Goal: Task Accomplishment & Management: Manage account settings

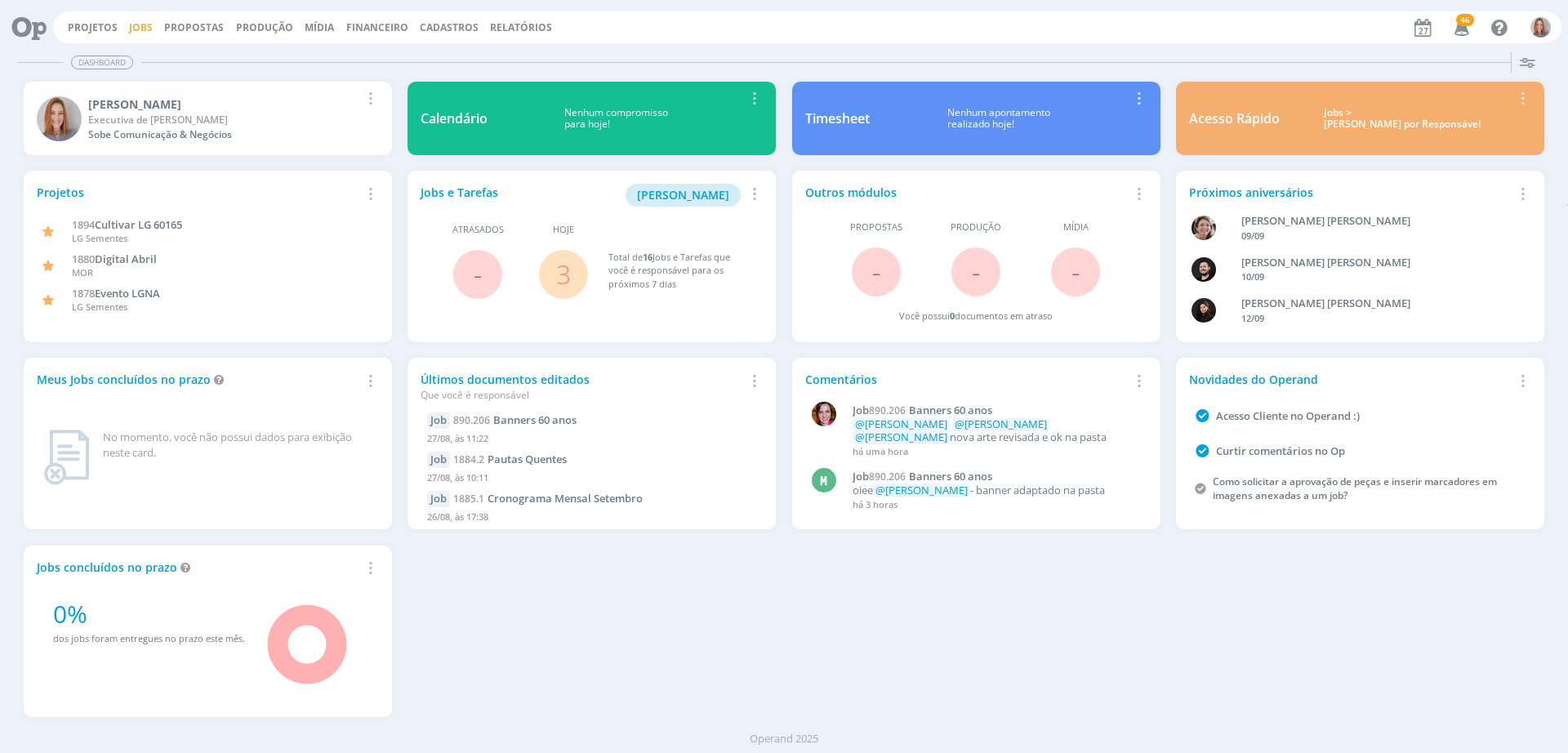
click at [133, 23] on link "Jobs" at bounding box center [140, 28] width 23 height 14
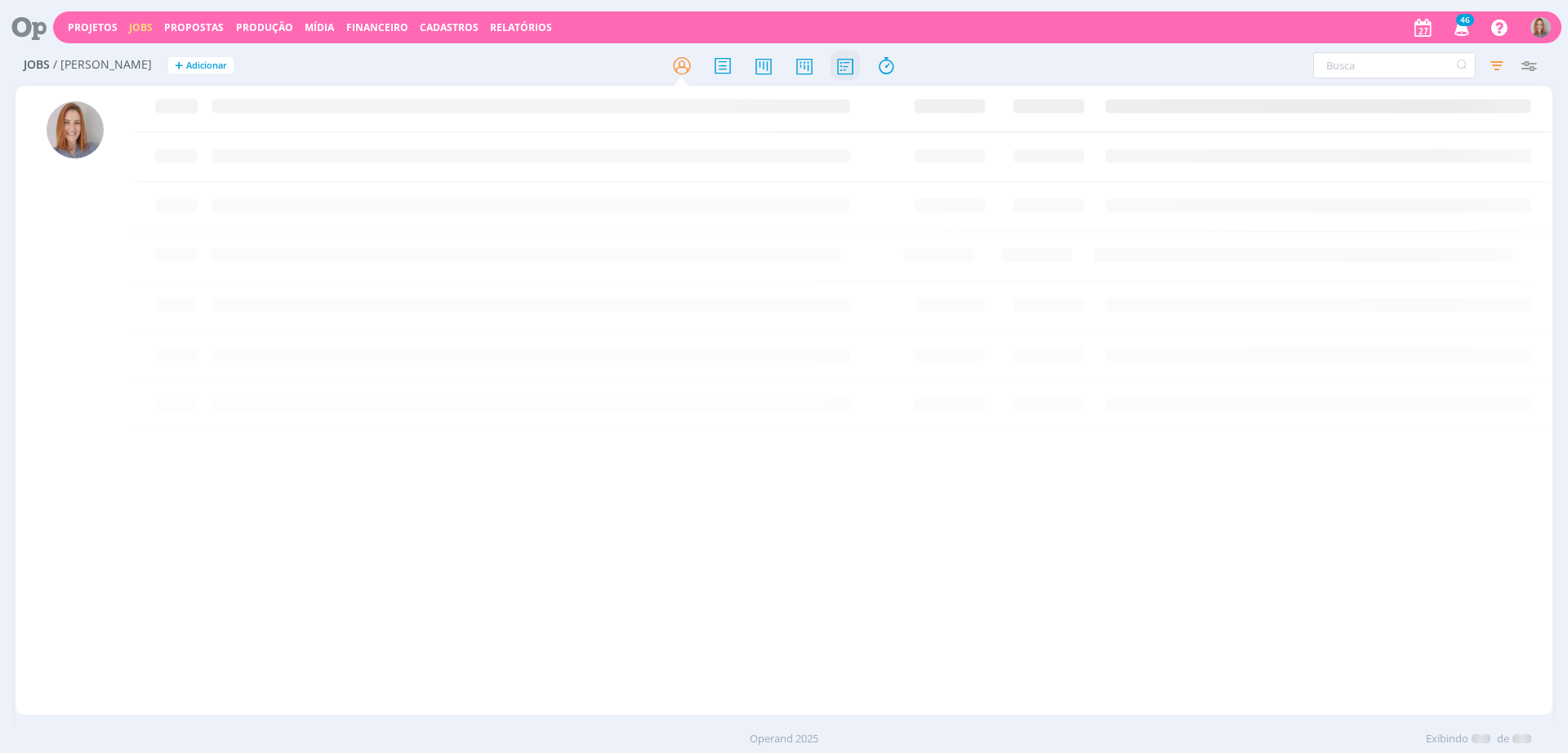
click at [847, 65] on icon at bounding box center [845, 66] width 29 height 32
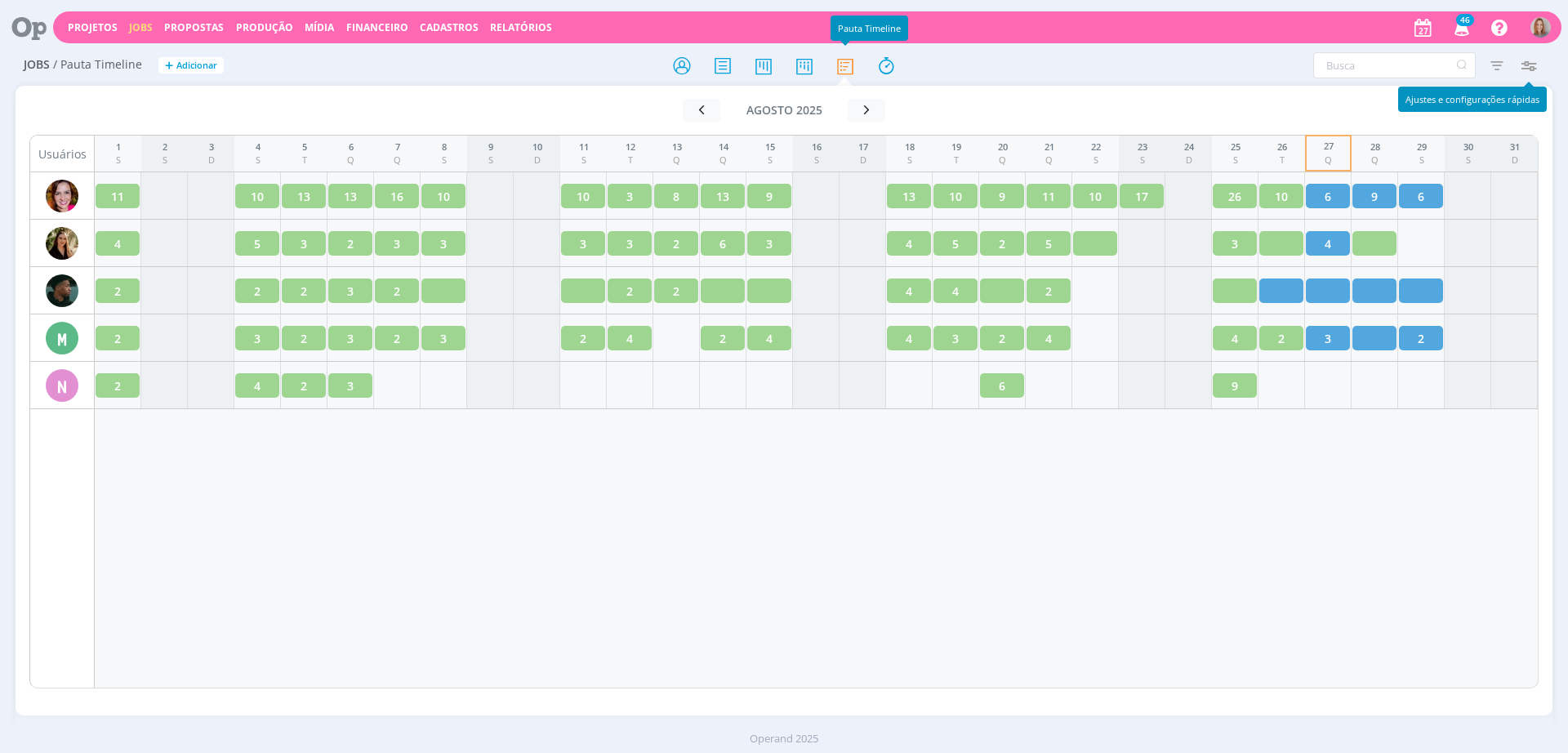
click at [1253, 70] on icon "button" at bounding box center [1528, 66] width 29 height 29
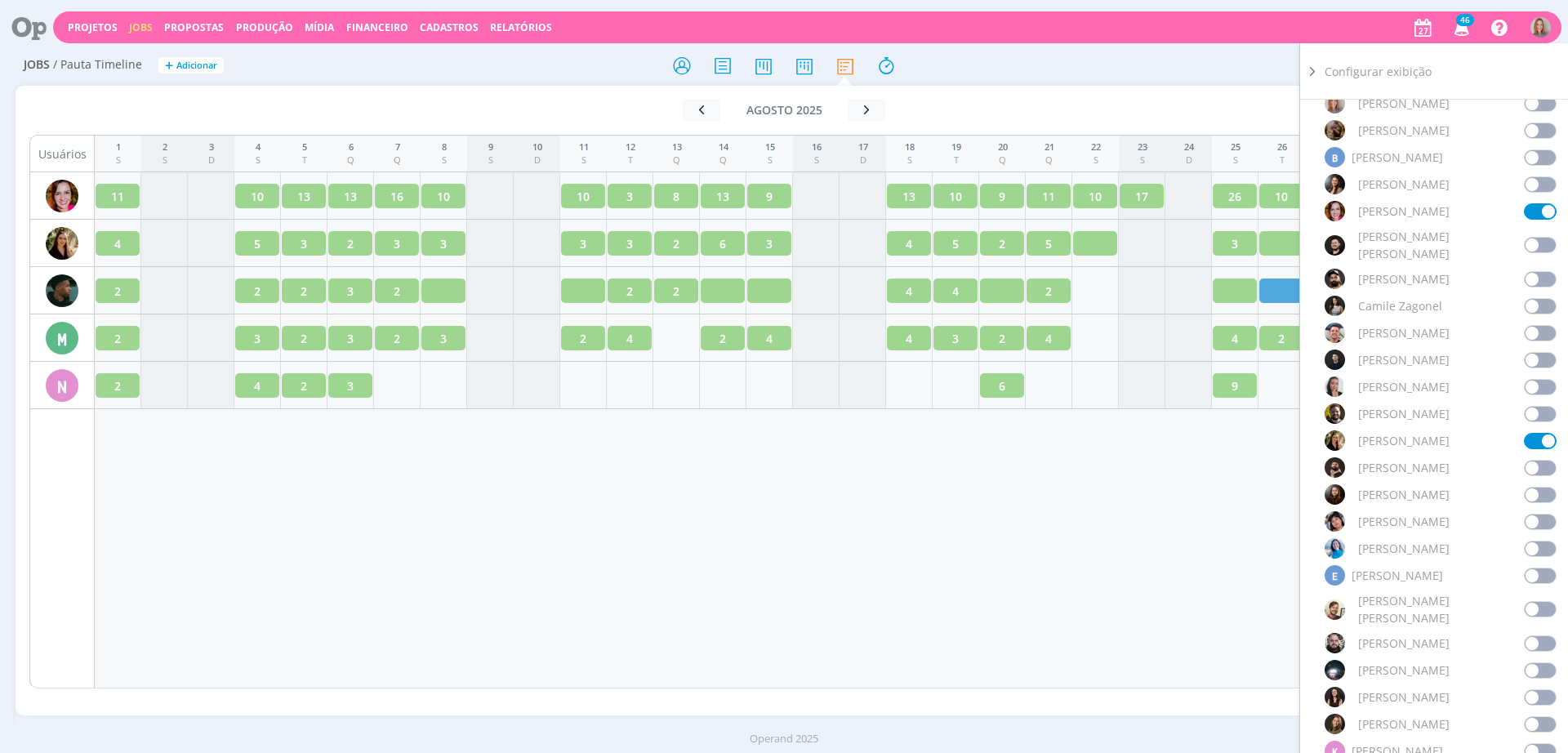
scroll to position [306, 0]
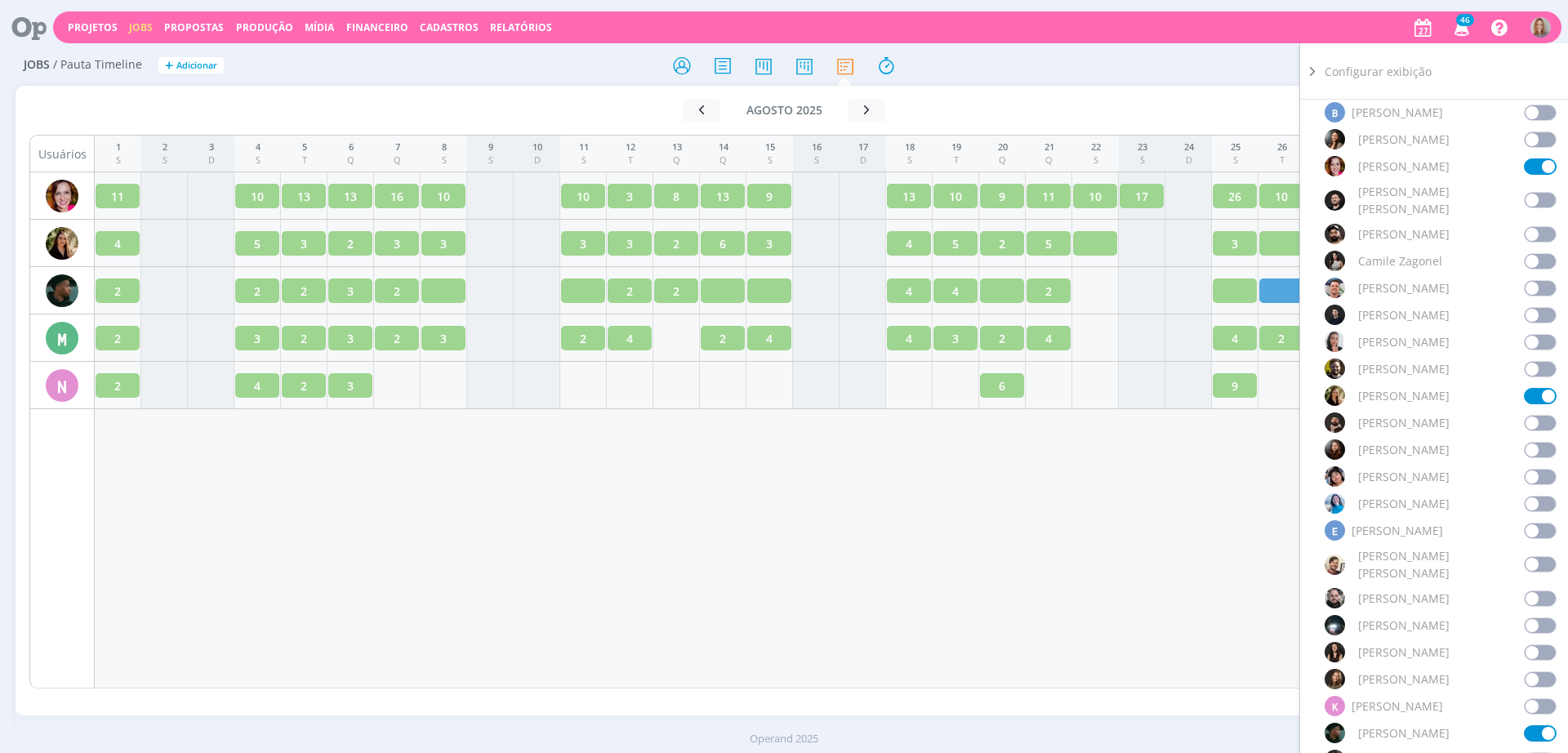
click at [1253, 573] on span at bounding box center [1540, 732] width 33 height 16
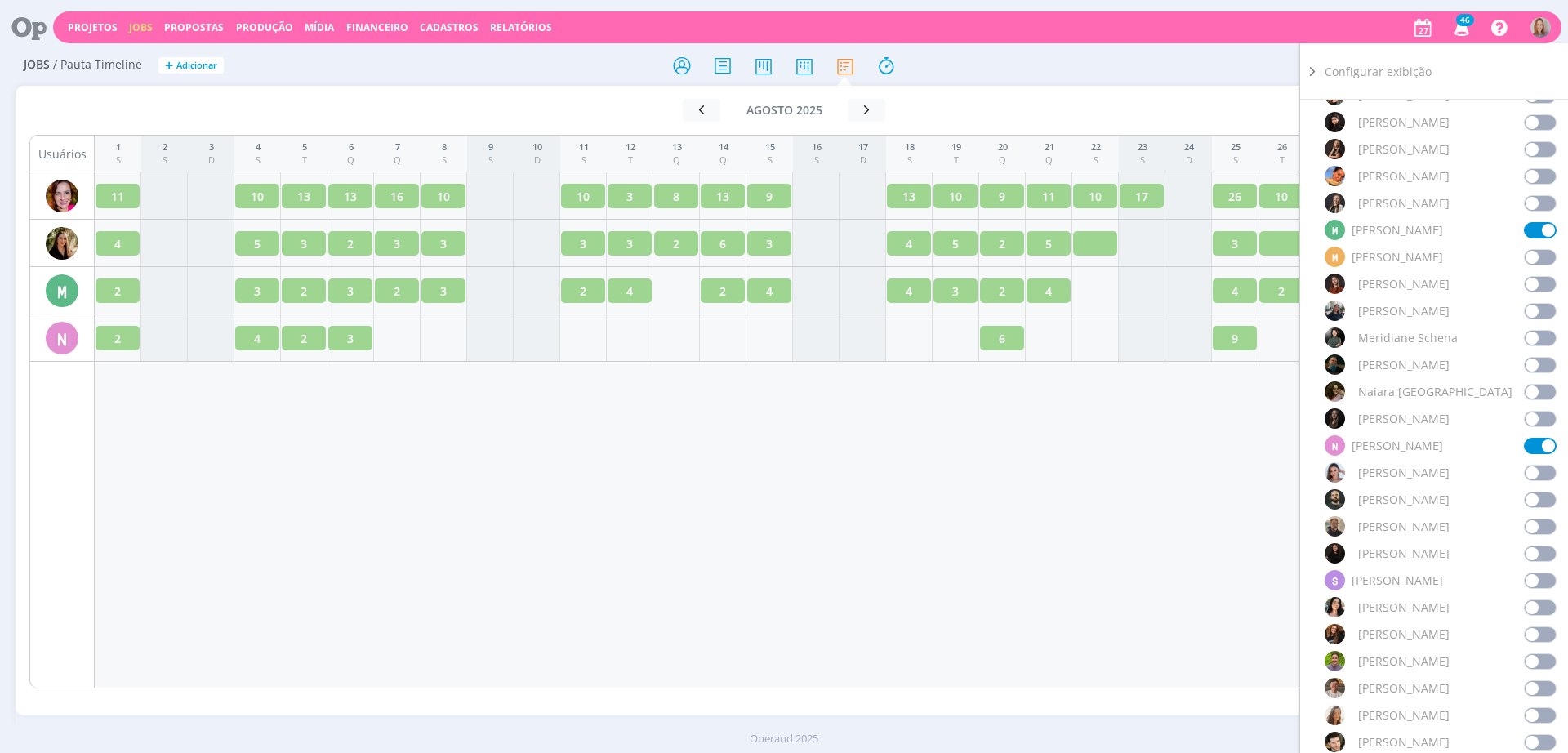
scroll to position [1020, 0]
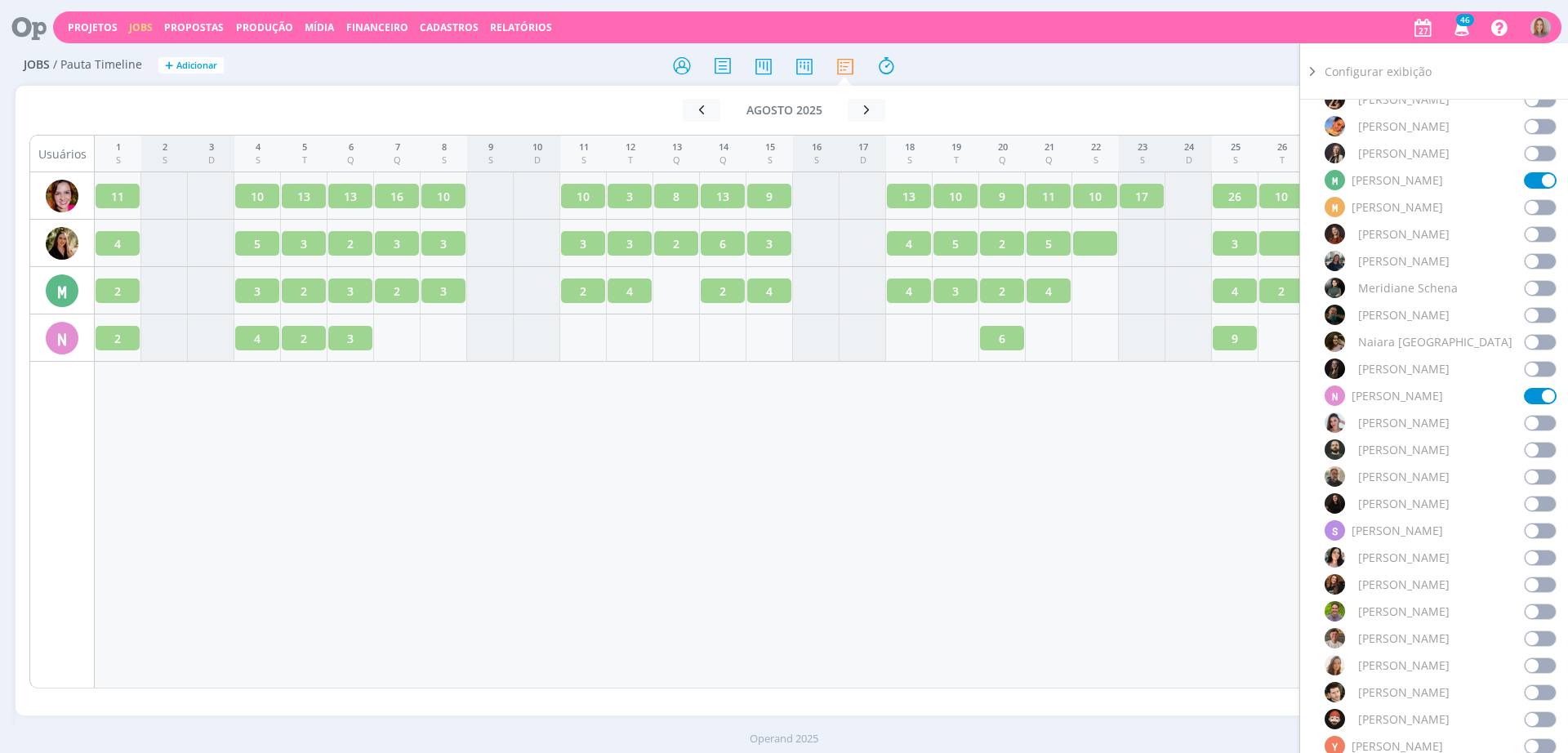
click at [1253, 495] on span at bounding box center [1540, 503] width 33 height 16
click at [1051, 573] on div "1 S 2 S 3 D 4 S 5 T 6 Q 7 Q 8 S 9 S 10 D 11 S 12 T 13 Q 14 Q 15 S 16 S 17 D 18 …" at bounding box center [816, 412] width 1443 height 553
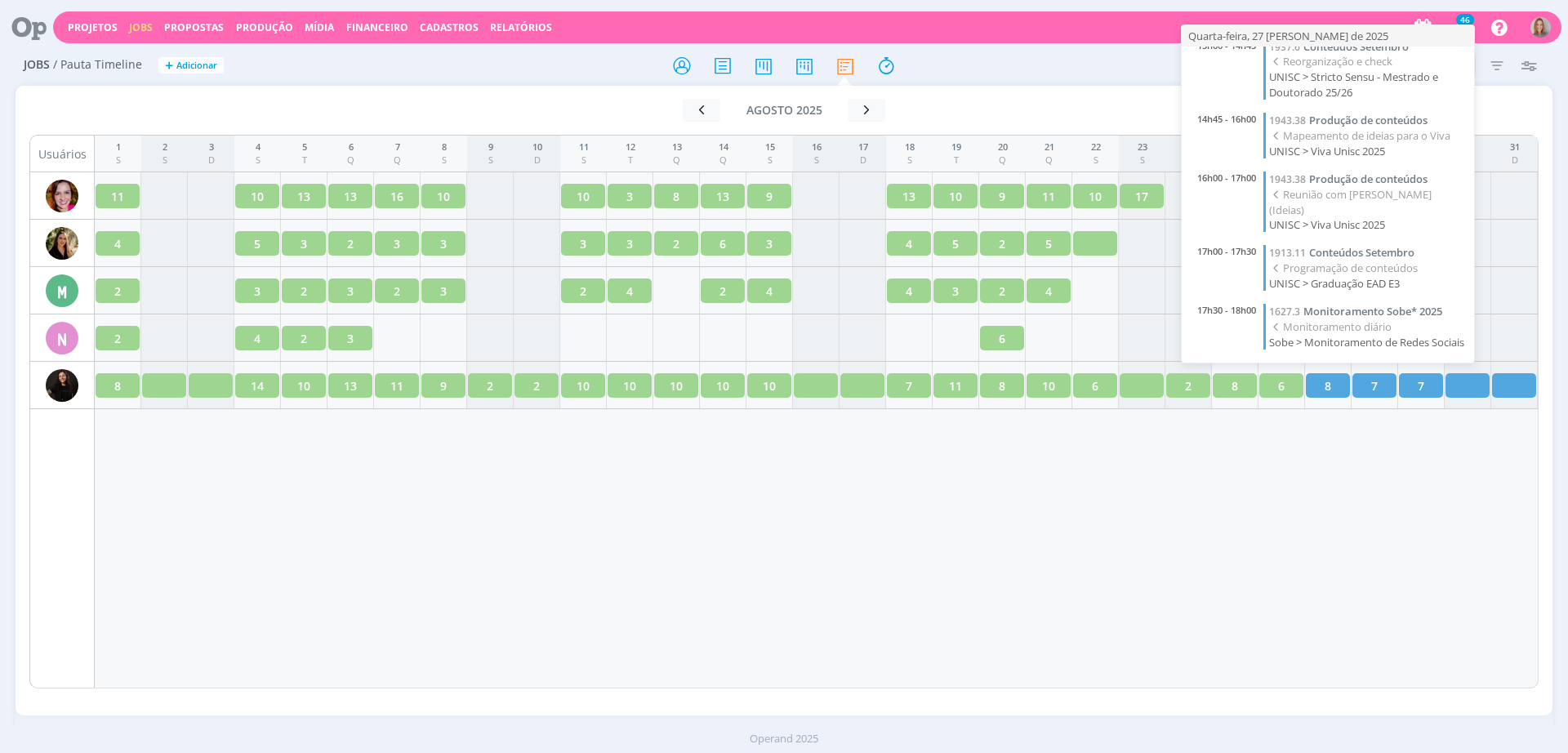
scroll to position [237, 0]
click at [1042, 475] on div "1 S 2 S 3 D 4 S 5 T 6 Q 7 Q 8 S 9 S 10 D 11 S 12 T 13 Q 14 Q 15 S 16 S 17 D 18 …" at bounding box center [816, 412] width 1443 height 553
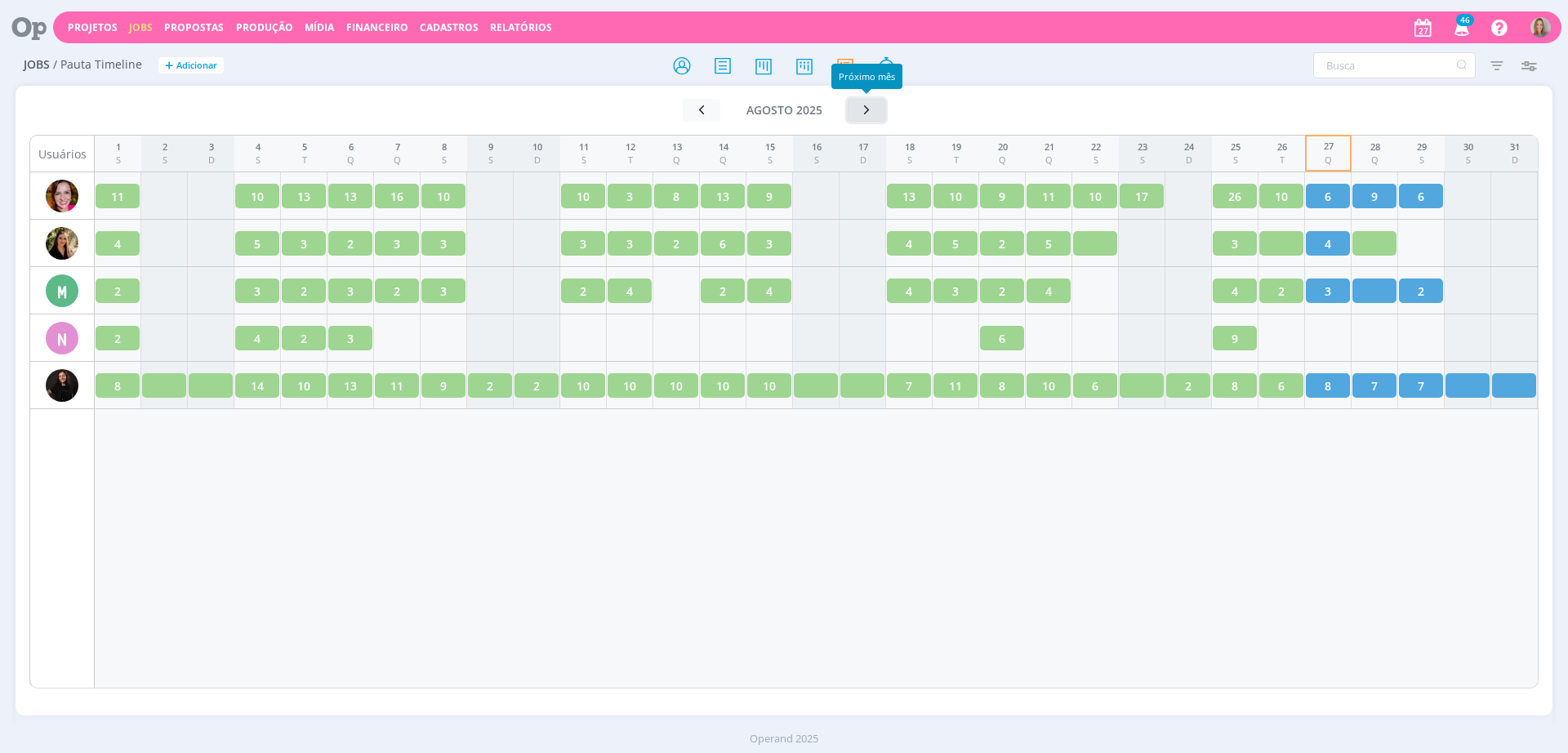
click at [857, 110] on button "button" at bounding box center [866, 110] width 37 height 22
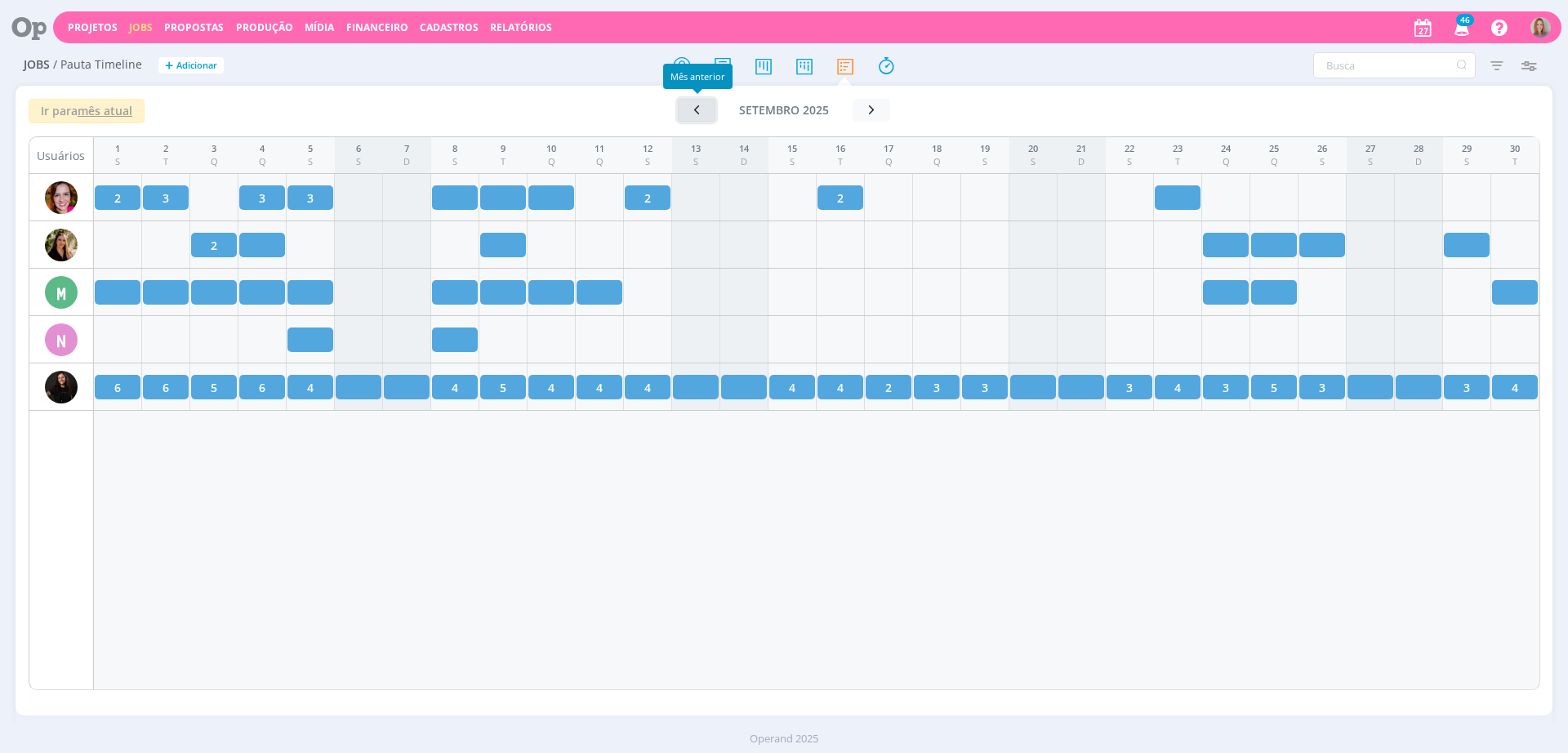
click at [701, 110] on icon "button" at bounding box center [696, 110] width 16 height 16
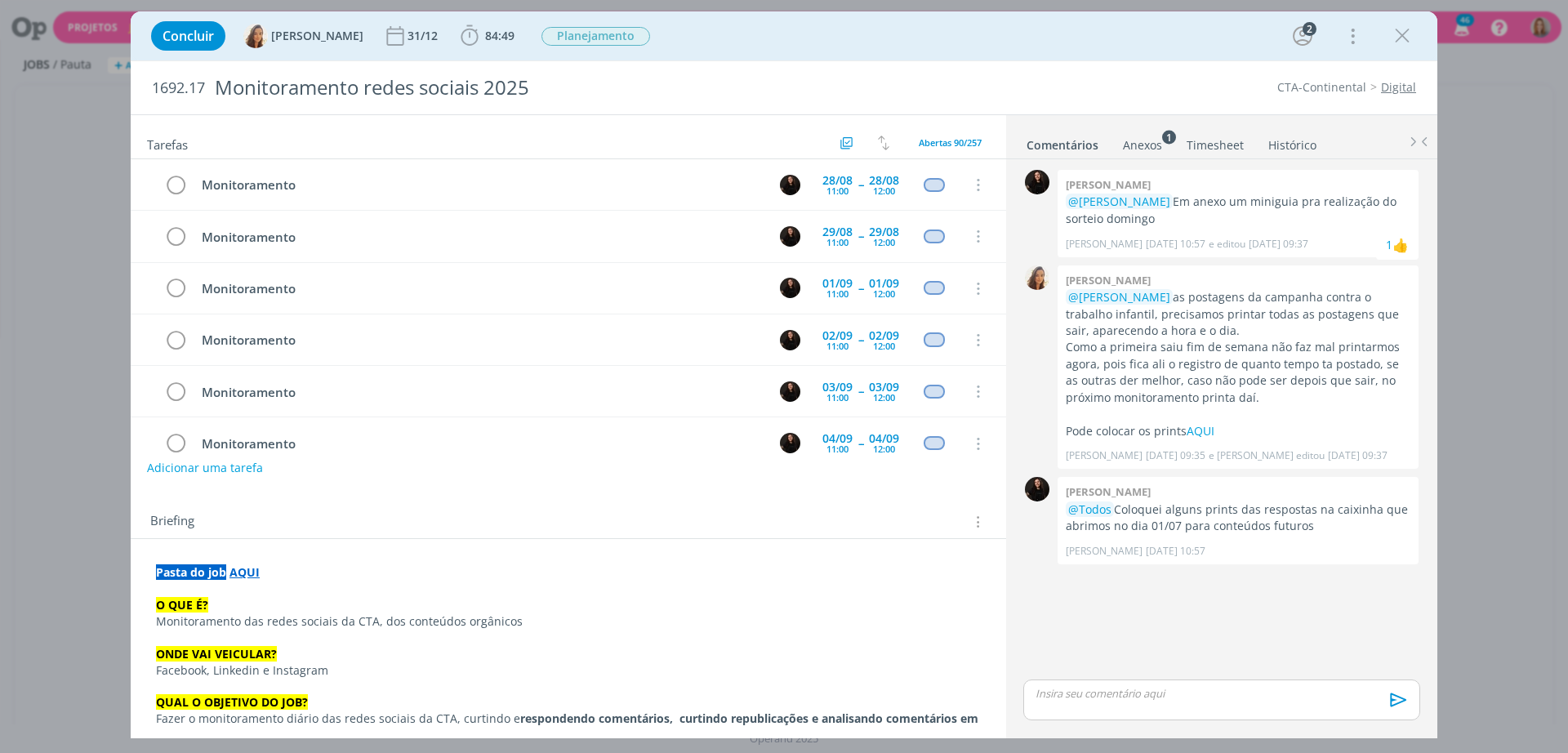
click at [244, 571] on strong "AQUI" at bounding box center [244, 571] width 30 height 16
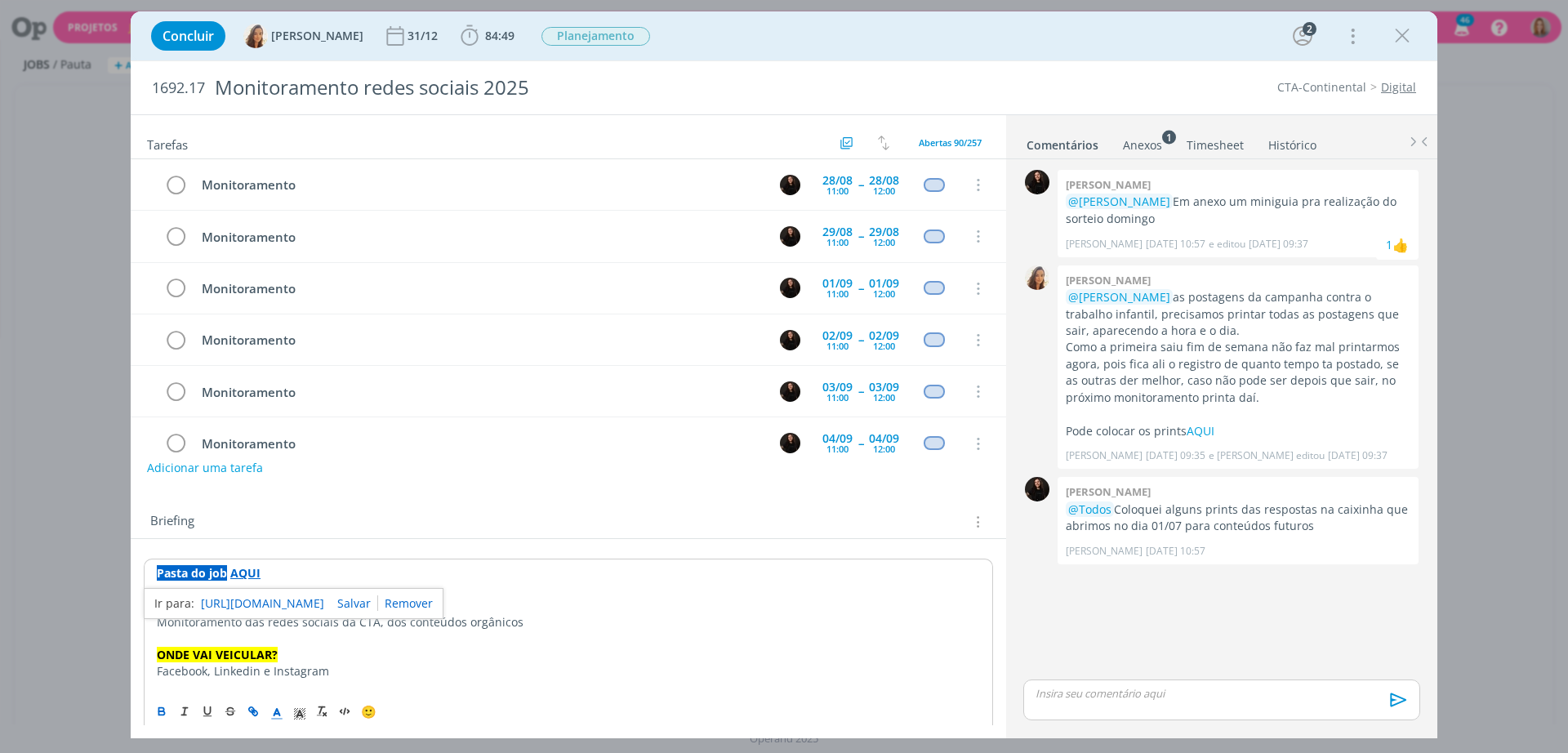
click at [288, 601] on link "https://sobeae.sharepoint.com/:f:/s/SOBEAE/EhdF9YA3plJPswUcJ_CaAhABZL8WrsAZ_dC2…" at bounding box center [262, 603] width 124 height 22
click at [1144, 694] on p "dialog" at bounding box center [1221, 692] width 371 height 15
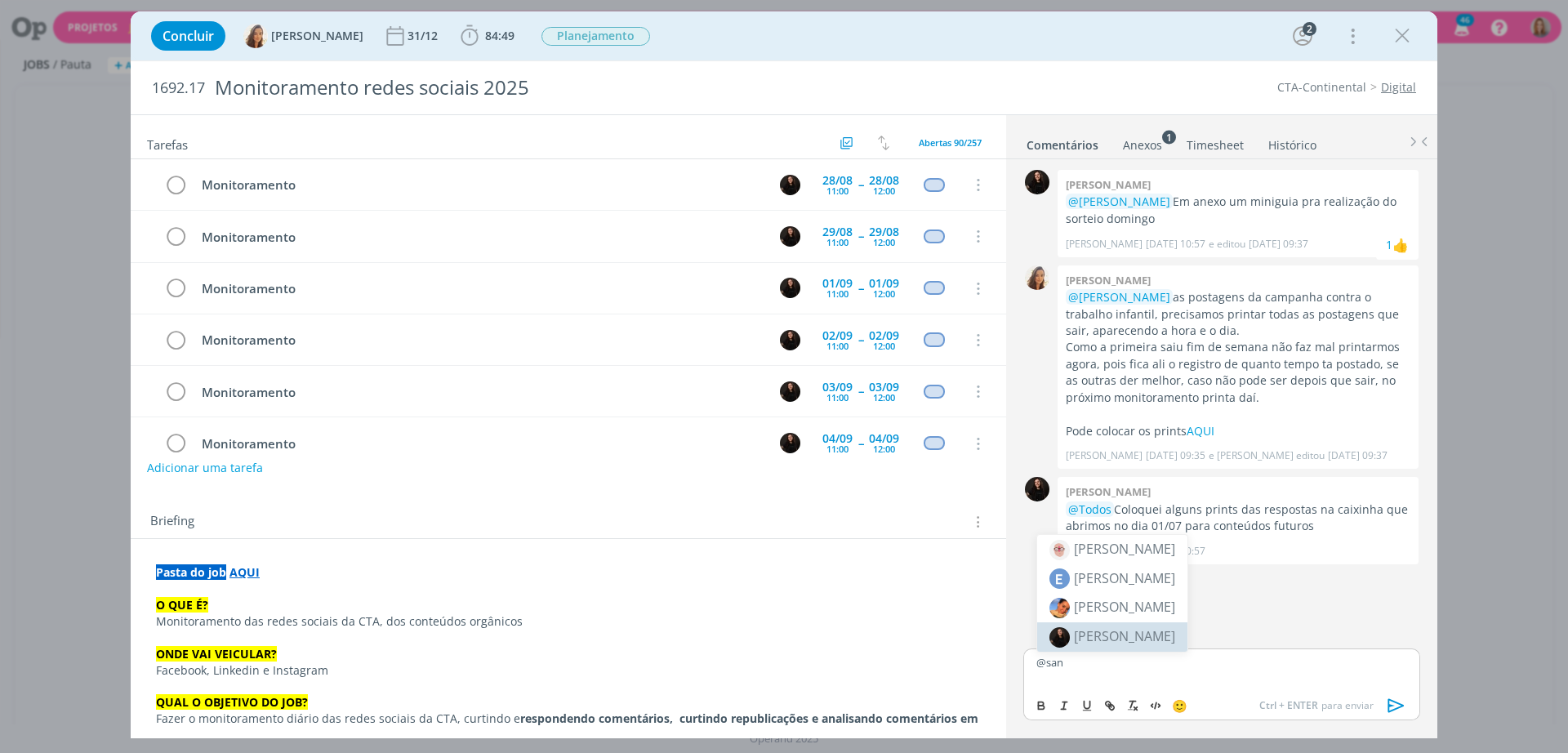
click at [1136, 642] on span "[PERSON_NAME]" at bounding box center [1124, 635] width 101 height 18
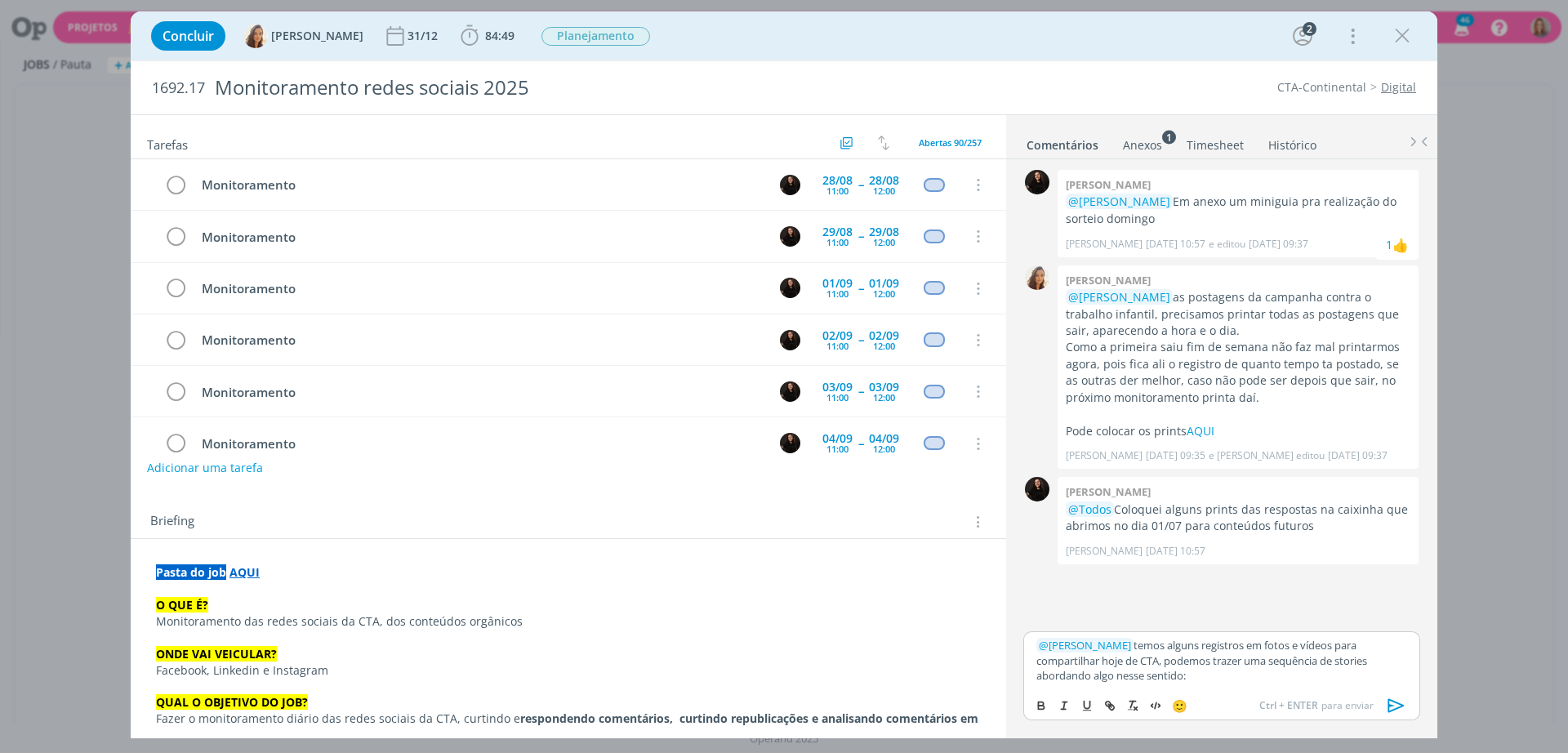
scroll to position [29, 0]
click at [1239, 619] on p "﻿ @ Sandriny Soares ﻿ temos alguns registros em fotos e vídeos para compartilha…" at bounding box center [1221, 629] width 371 height 121
click at [1196, 640] on p "﻿ @ Sandriny Soares ﻿ temos alguns registros em fotos e vídeos para compartilha…" at bounding box center [1221, 629] width 371 height 121
click at [1331, 656] on p "﻿ @ Sandriny Soares ﻿ temos alguns registros em fotos e vídeos para compartilha…" at bounding box center [1221, 629] width 371 height 121
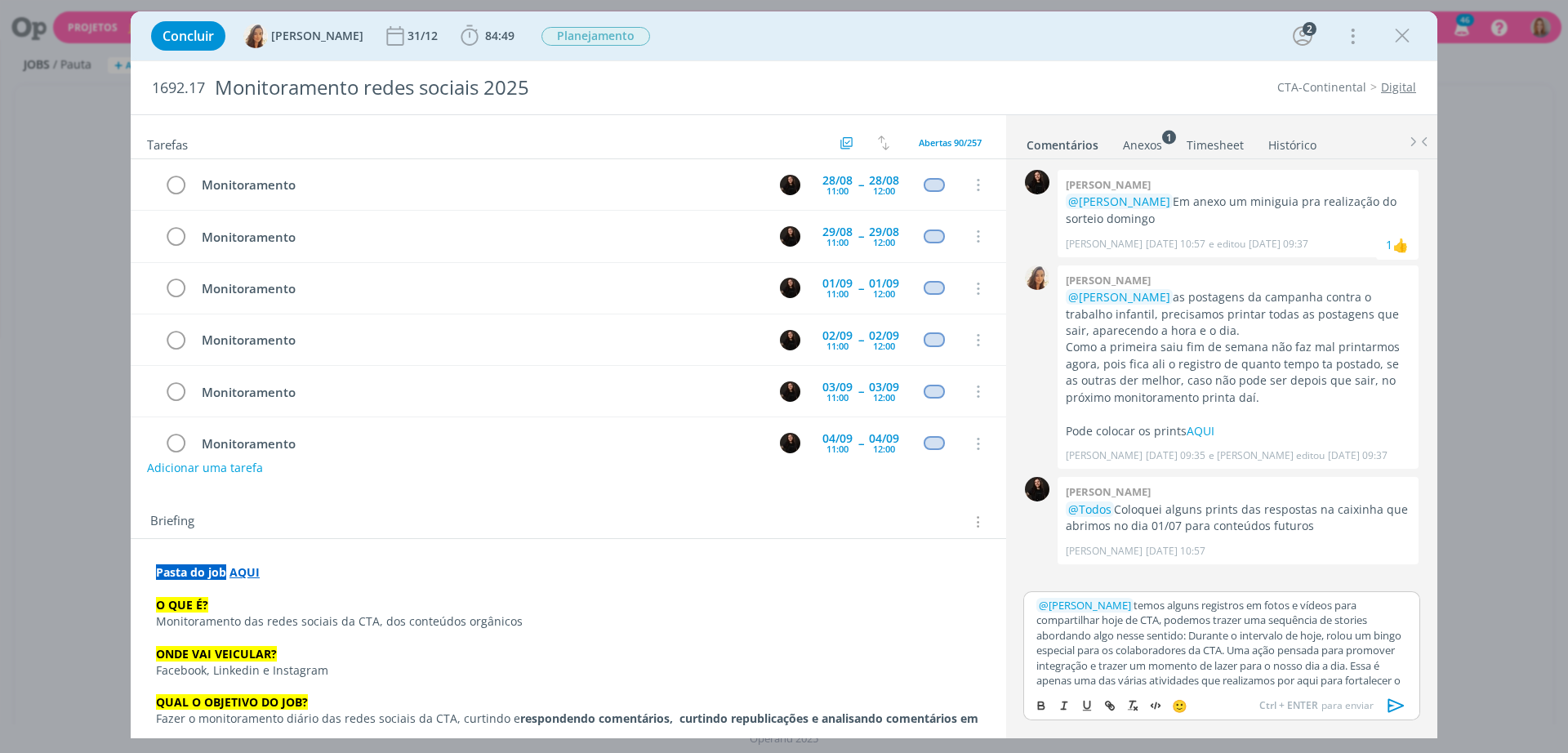
click at [1170, 632] on p "﻿ @ Sandriny Soares ﻿ temos alguns registros em fotos e vídeos para compartilha…" at bounding box center [1221, 658] width 371 height 121
click at [1337, 674] on p "Durante o intervalo de hoje, rolou um bingo especial para os colaboradores da C…" at bounding box center [1221, 645] width 371 height 75
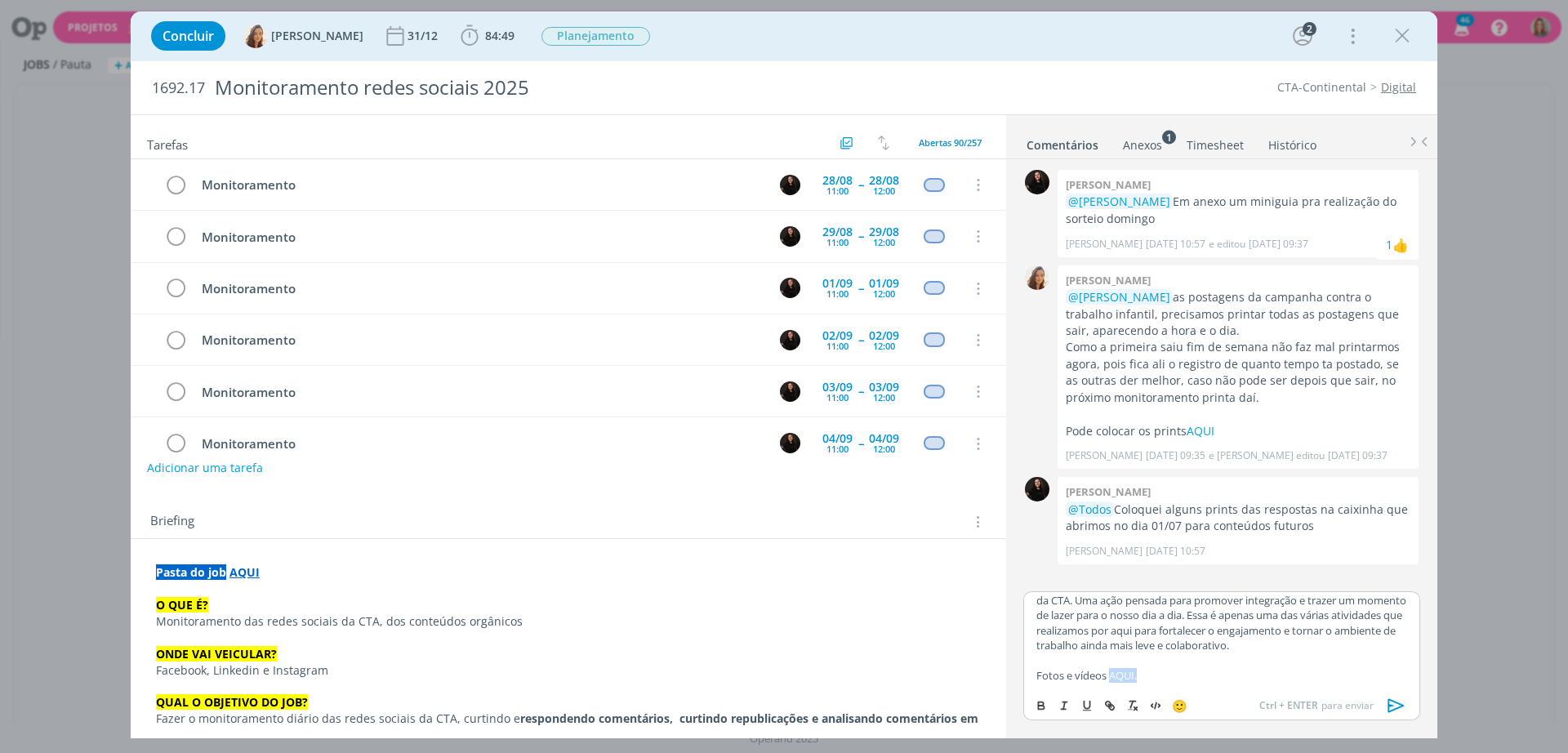
drag, startPoint x: 1153, startPoint y: 683, endPoint x: 1108, endPoint y: 680, distance: 45.1
click at [1108, 680] on p "Fotos e vídeos AQUI." at bounding box center [1221, 674] width 371 height 15
click at [1112, 710] on icon "dialog" at bounding box center [1110, 705] width 13 height 13
paste input "https://sobeae.sharepoint.com/:f:/s/SOBEAE/Ev8sRFcUFsxHs5SWEin-u6cBFkneTo7dtllo…"
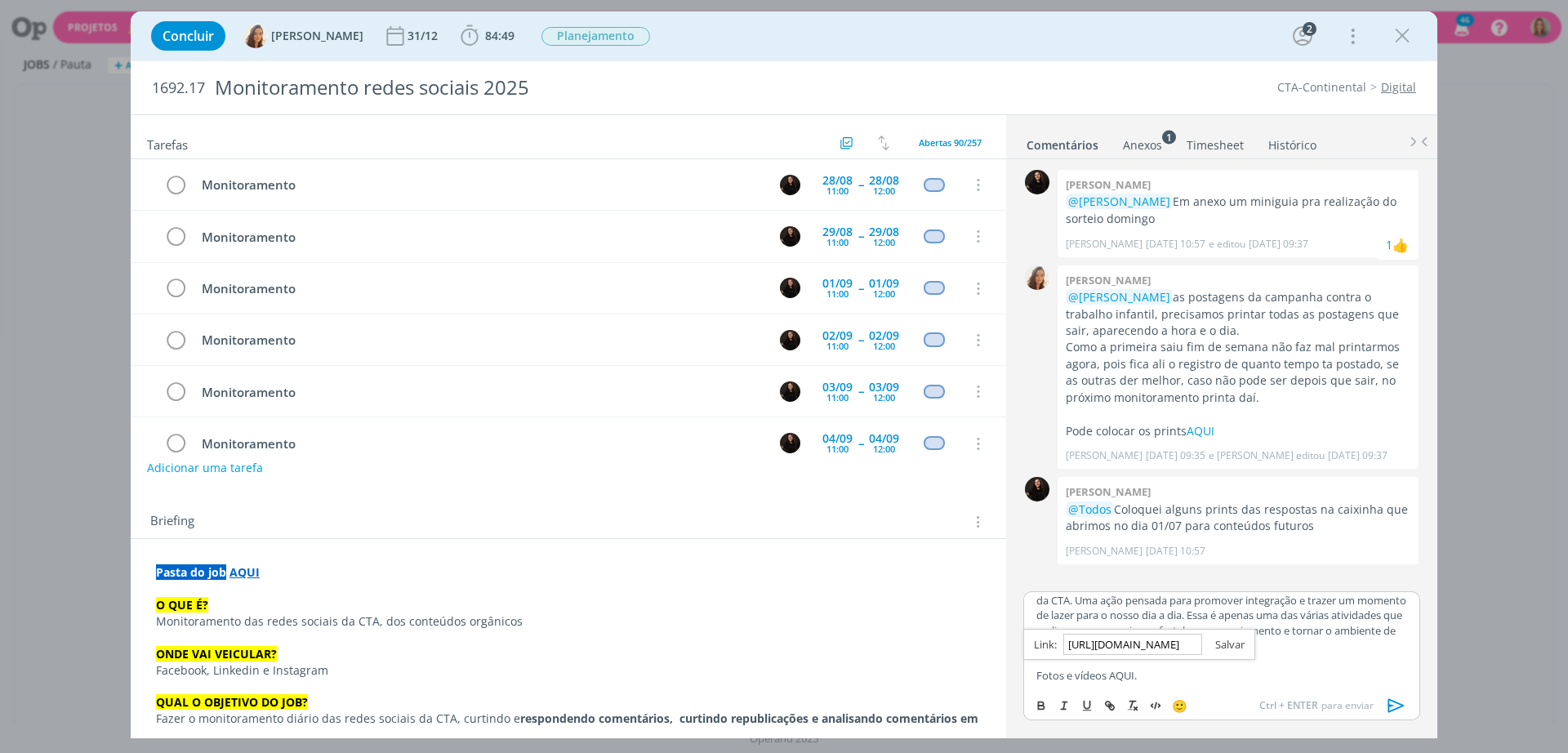
type input "https://sobeae.sharepoint.com/:f:/s/SOBEAE/Ev8sRFcUFsxHs5SWEin-u6cBFkneTo7dtllo…"
click at [1235, 642] on link "dialog" at bounding box center [1223, 644] width 42 height 15
click at [1211, 666] on p "dialog" at bounding box center [1221, 660] width 371 height 15
click at [1397, 704] on icon "dialog" at bounding box center [1397, 705] width 24 height 24
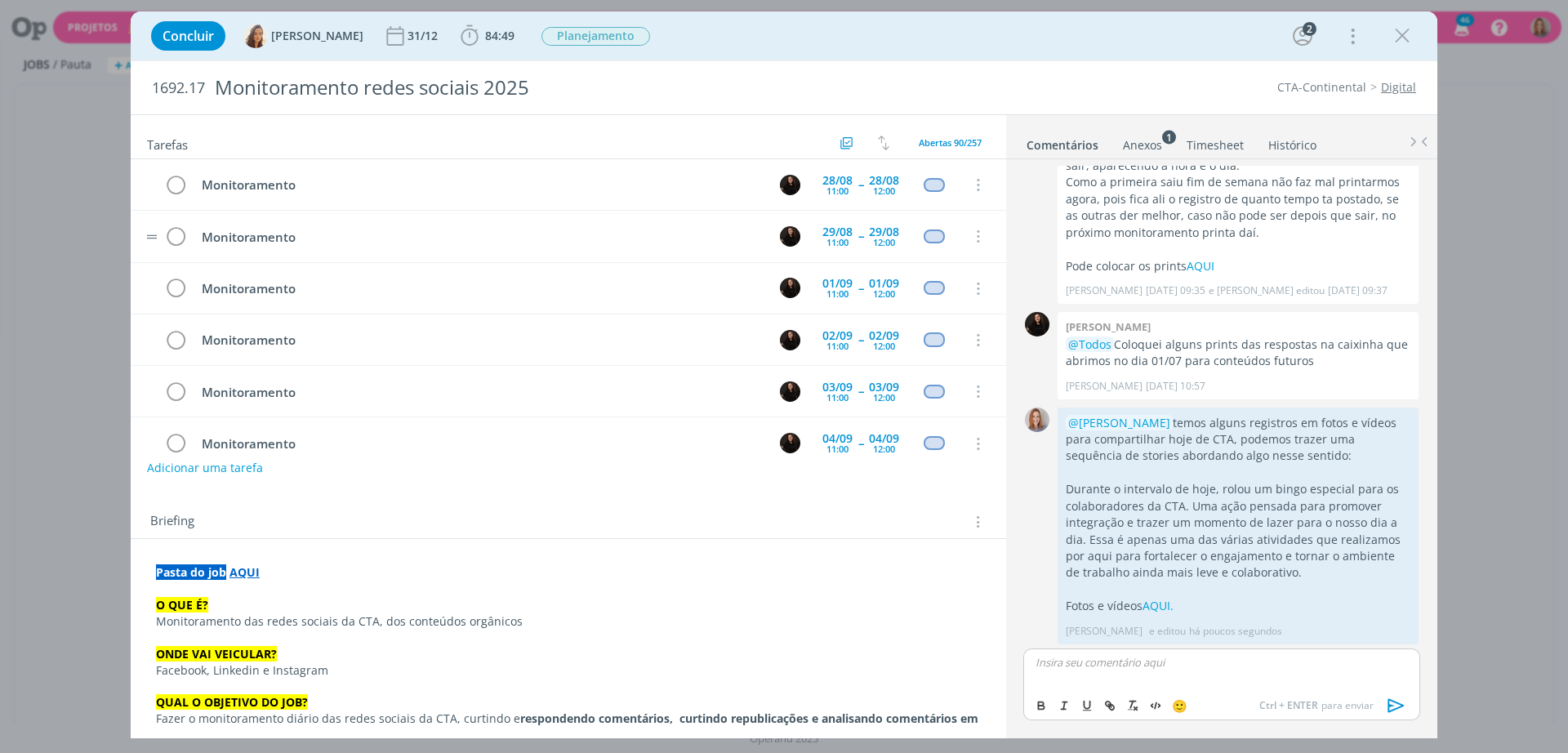
scroll to position [169, 0]
click at [203, 475] on button "Adicionar uma tarefa" at bounding box center [204, 467] width 116 height 28
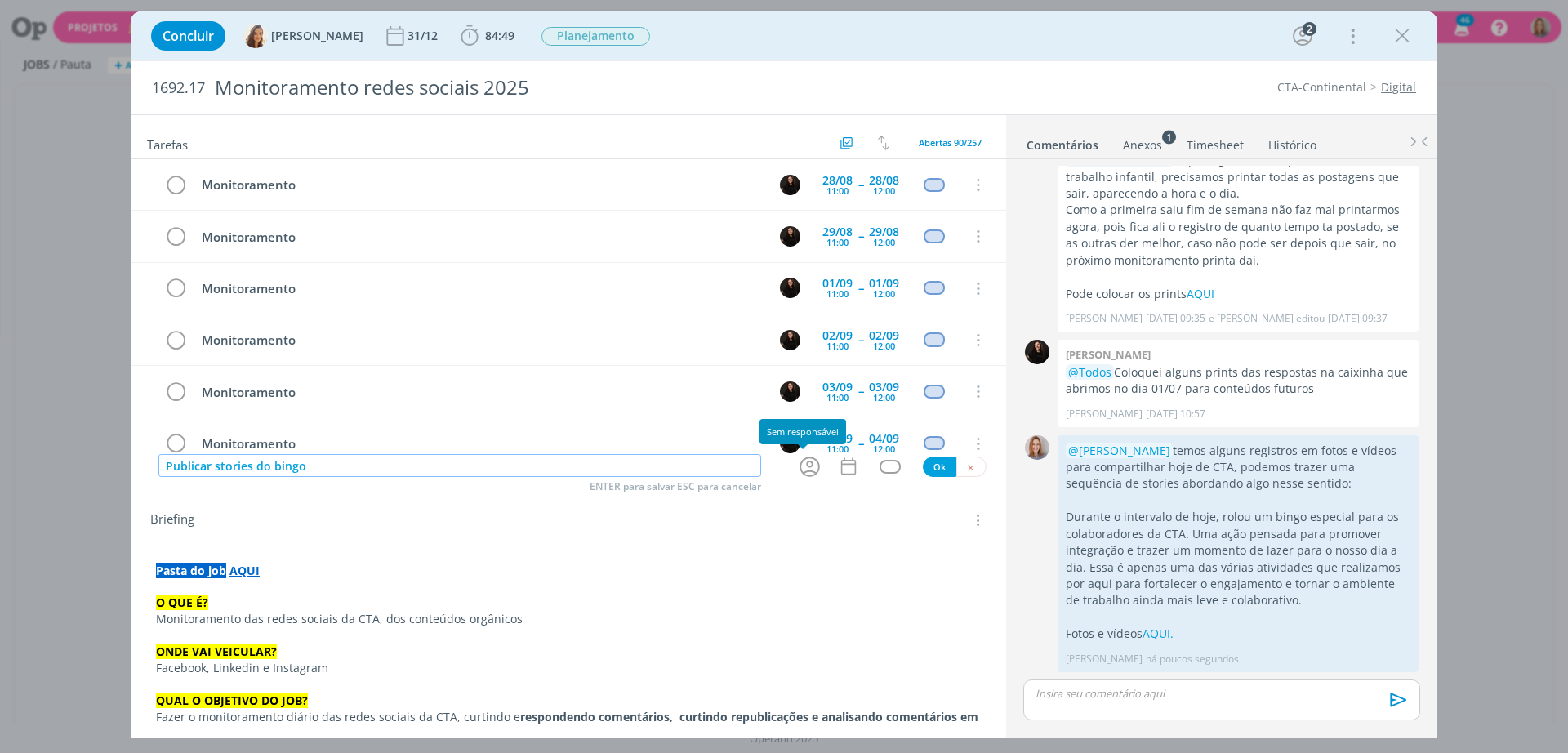
click at [798, 468] on icon "dialog" at bounding box center [810, 466] width 25 height 25
type input "Publicar stories do bingo"
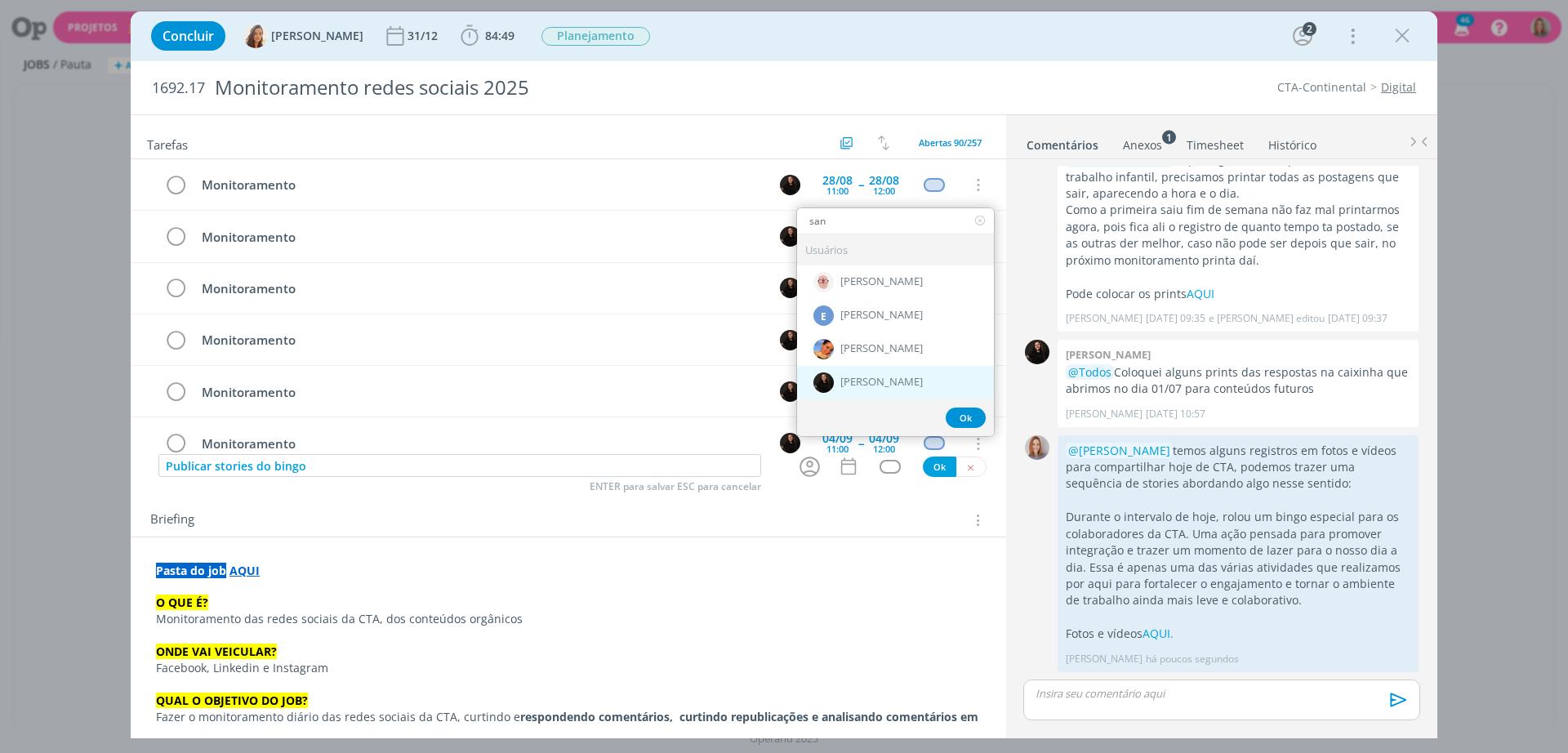
type input "san"
click at [858, 382] on span "[PERSON_NAME]" at bounding box center [881, 381] width 82 height 13
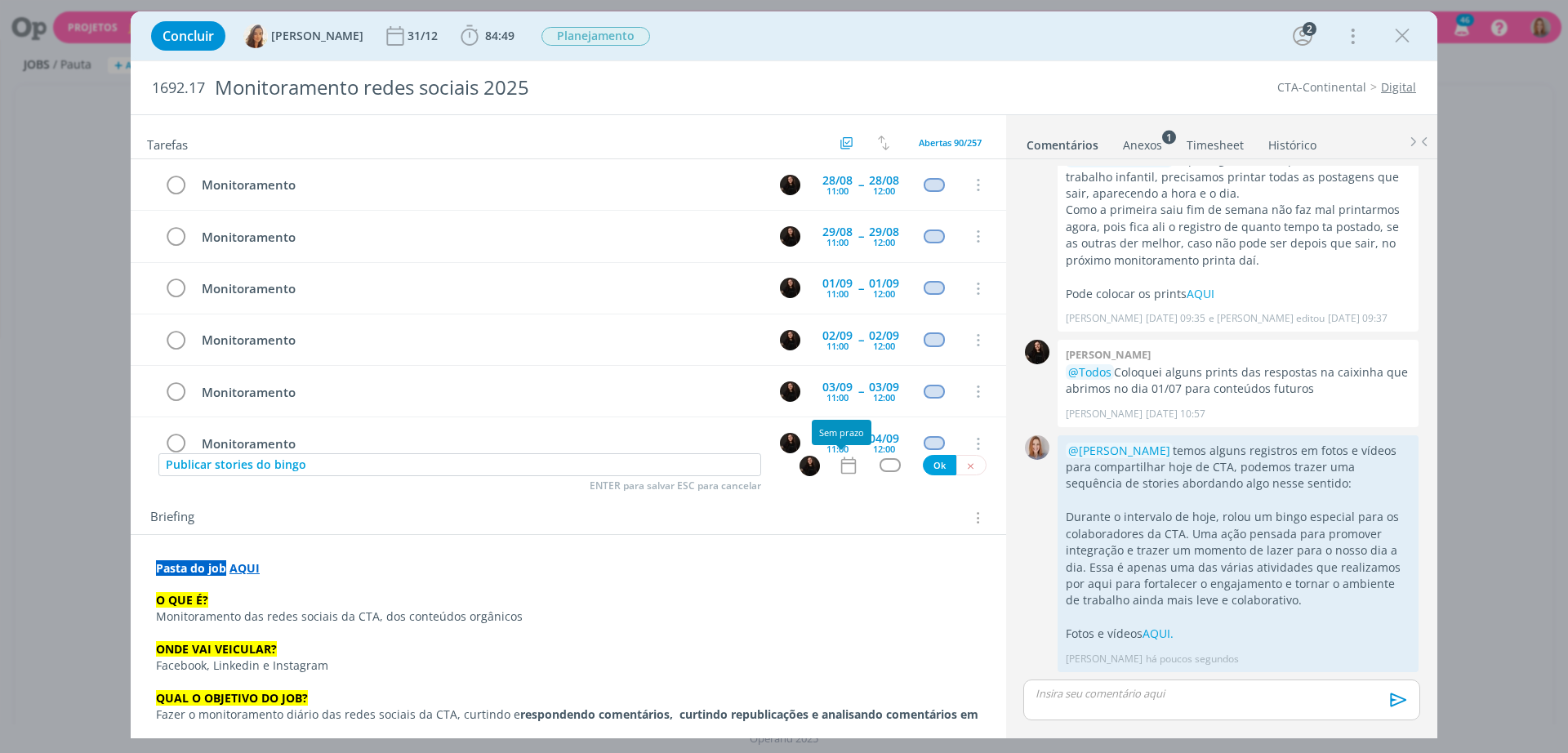
drag, startPoint x: 844, startPoint y: 470, endPoint x: 852, endPoint y: 476, distance: 10.0
click at [843, 469] on icon "dialog" at bounding box center [848, 465] width 22 height 22
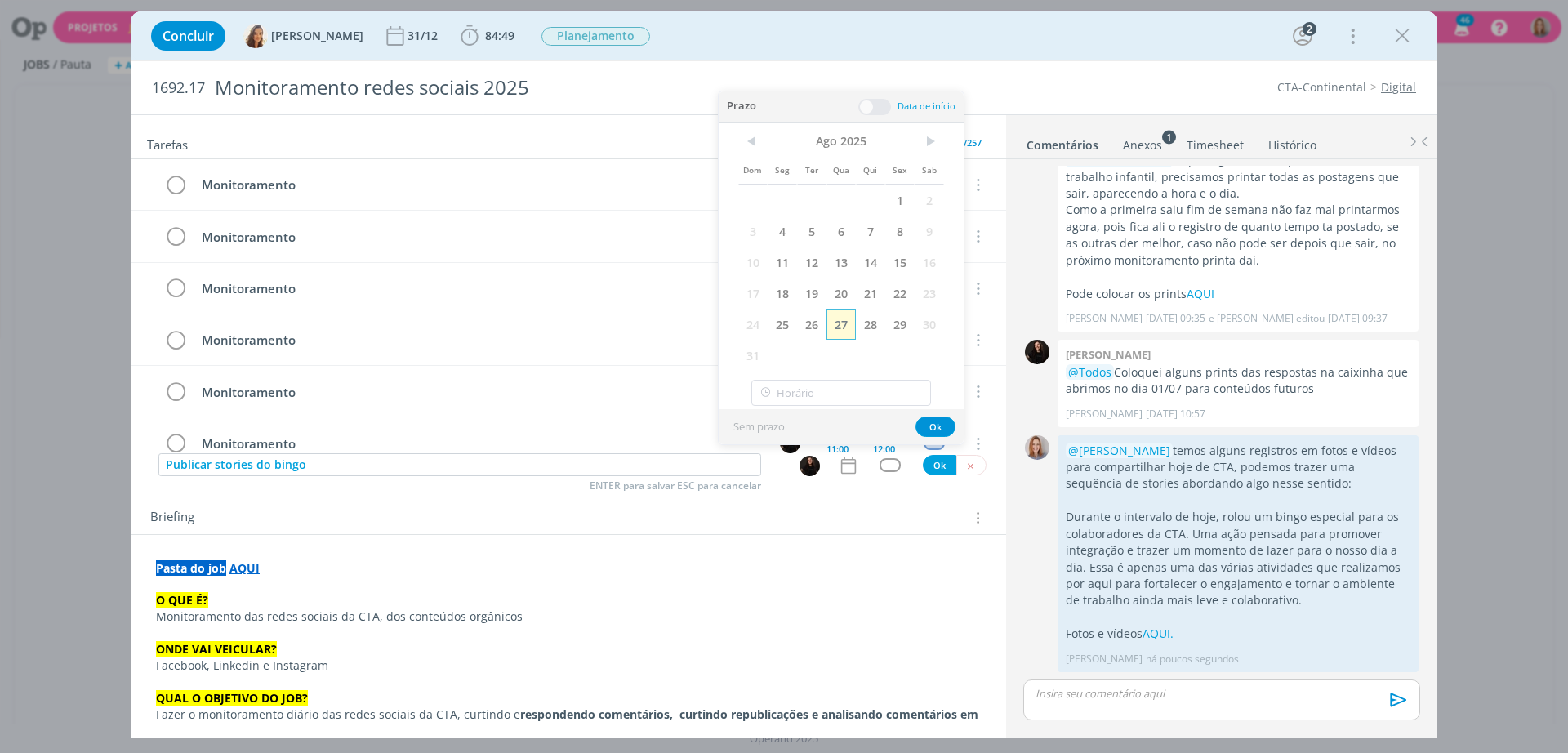
click at [839, 327] on span "27" at bounding box center [842, 324] width 29 height 31
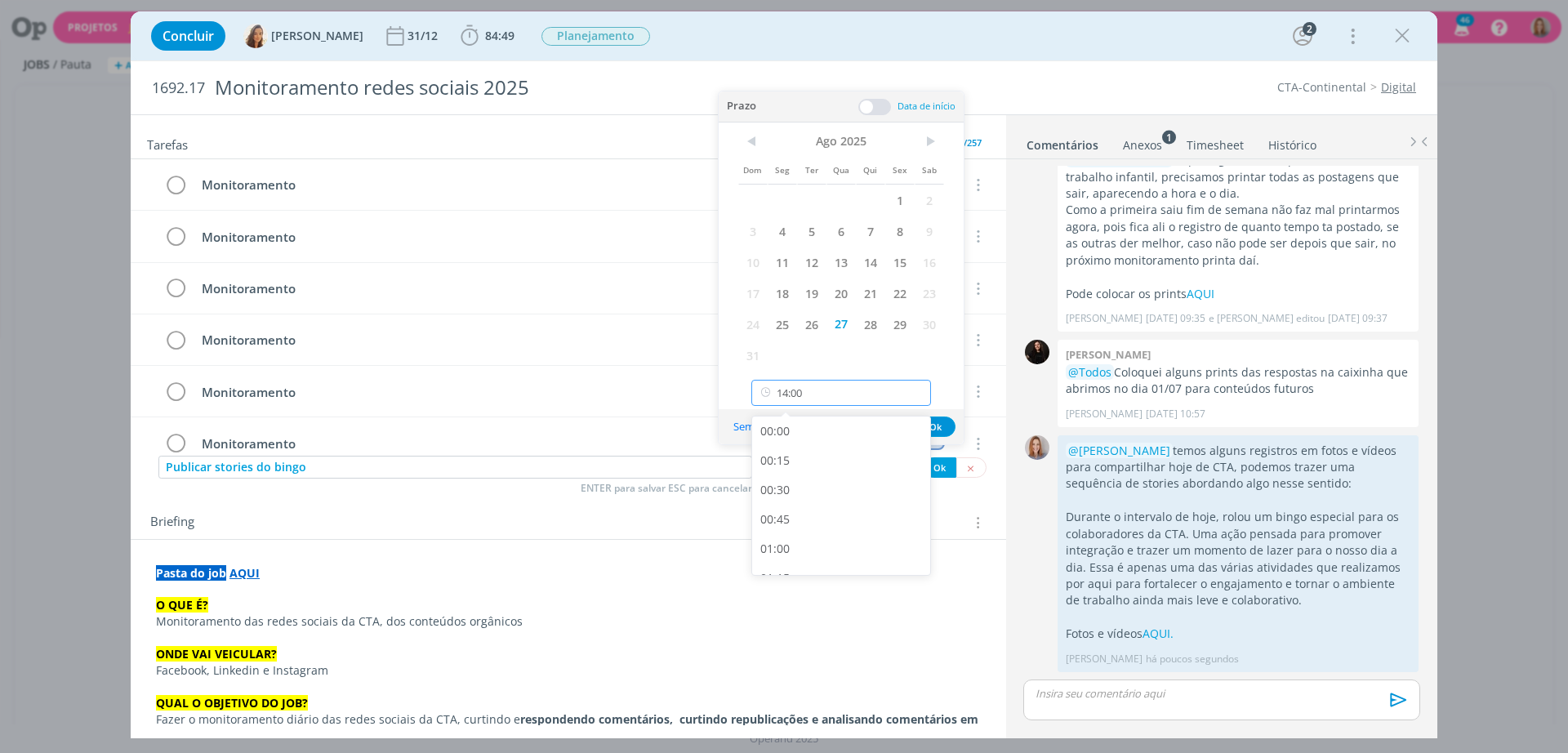
click at [823, 395] on input "14:00" at bounding box center [842, 392] width 180 height 26
click at [789, 513] on div "18:00" at bounding box center [844, 515] width 183 height 29
type input "18:00"
click at [943, 427] on button "Ok" at bounding box center [936, 427] width 40 height 21
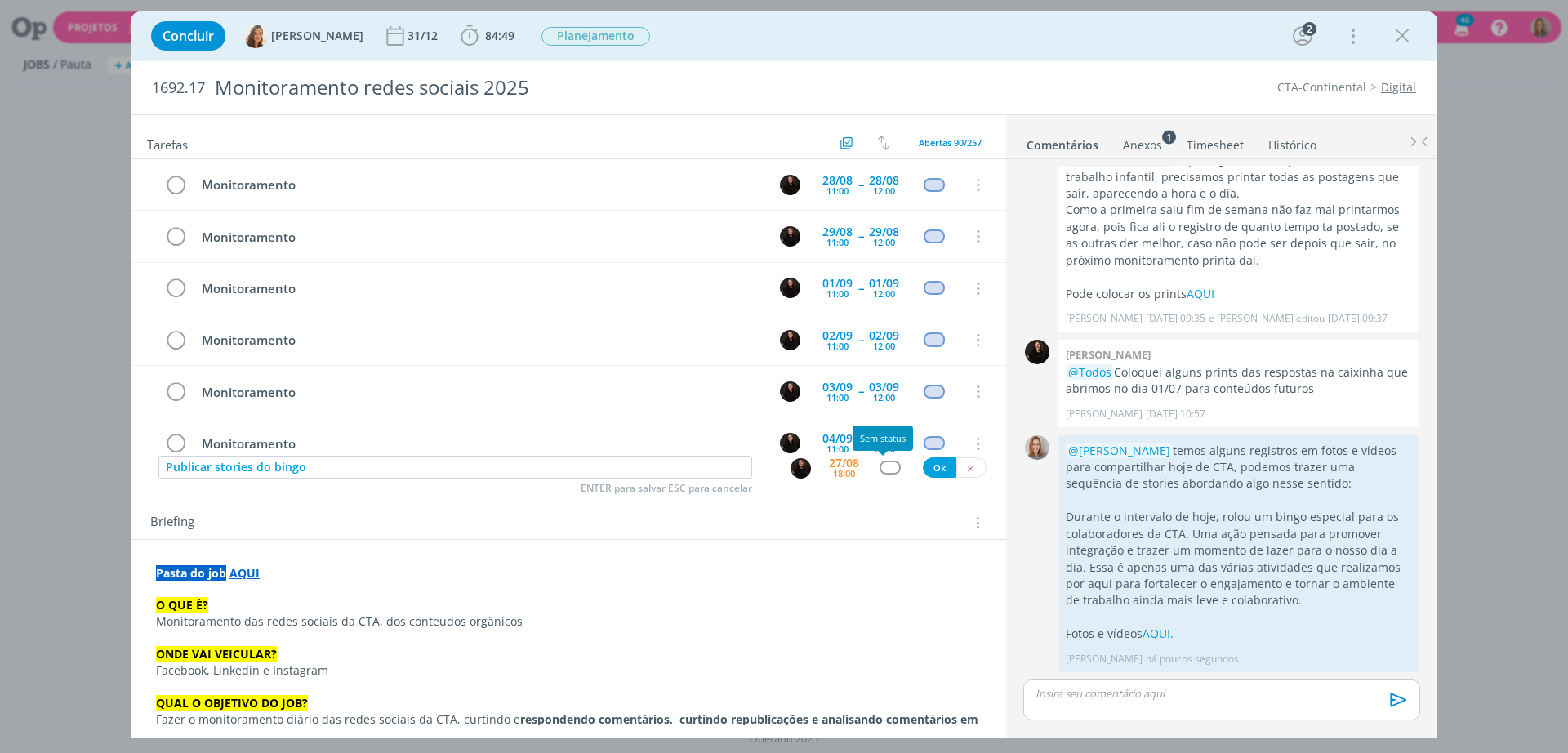
click at [883, 472] on div "dialog" at bounding box center [890, 468] width 21 height 14
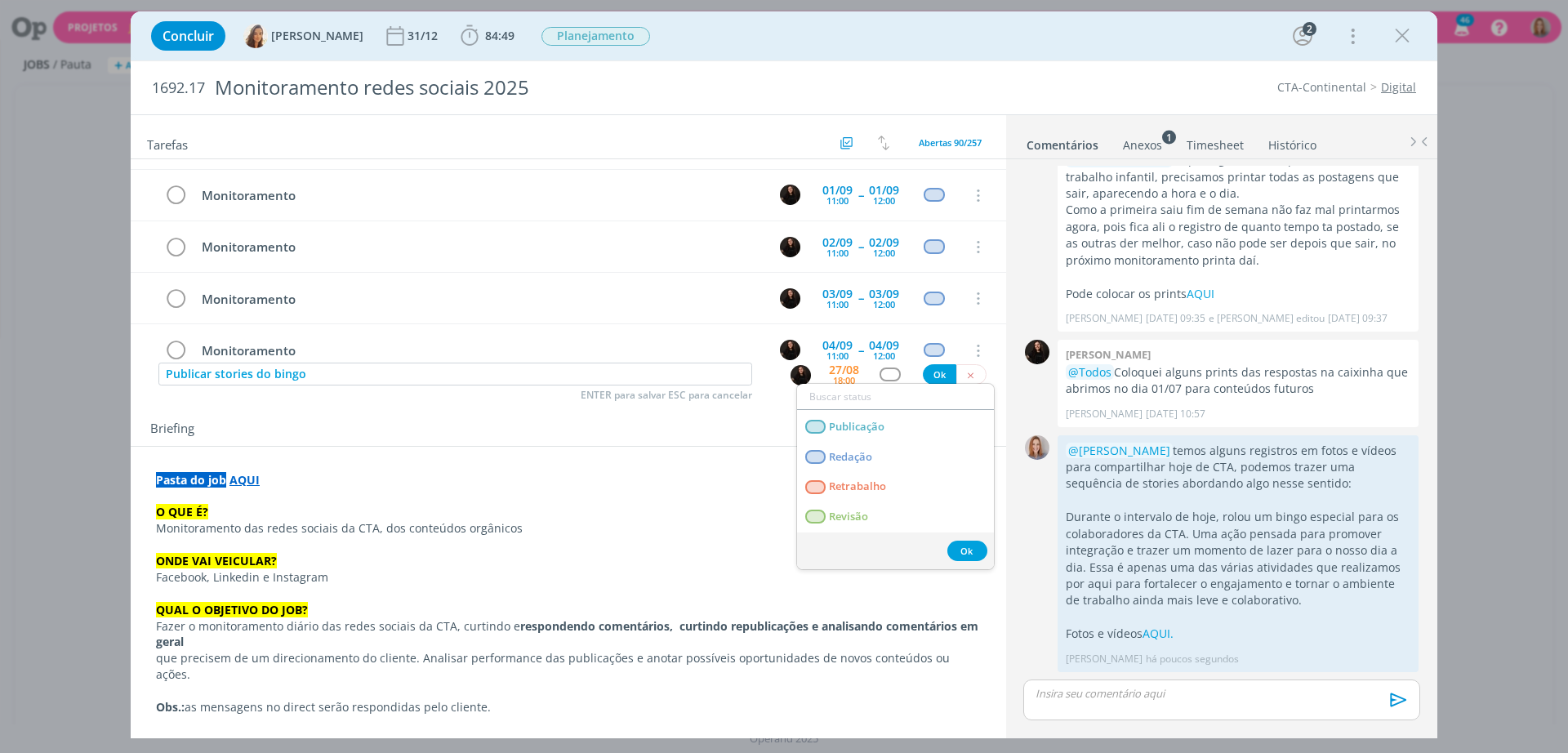
scroll to position [204, 0]
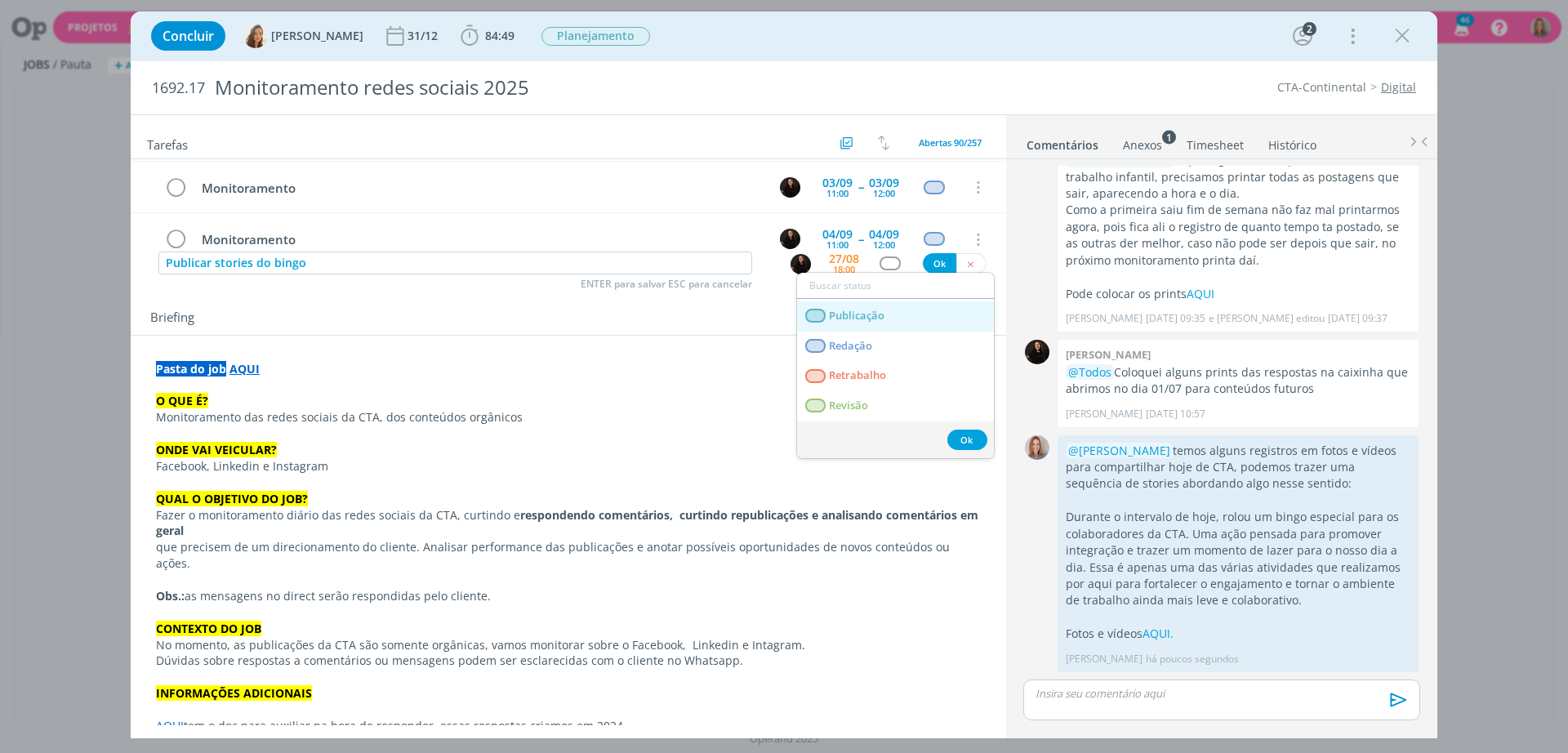
click at [872, 323] on link "Publicação" at bounding box center [896, 316] width 197 height 30
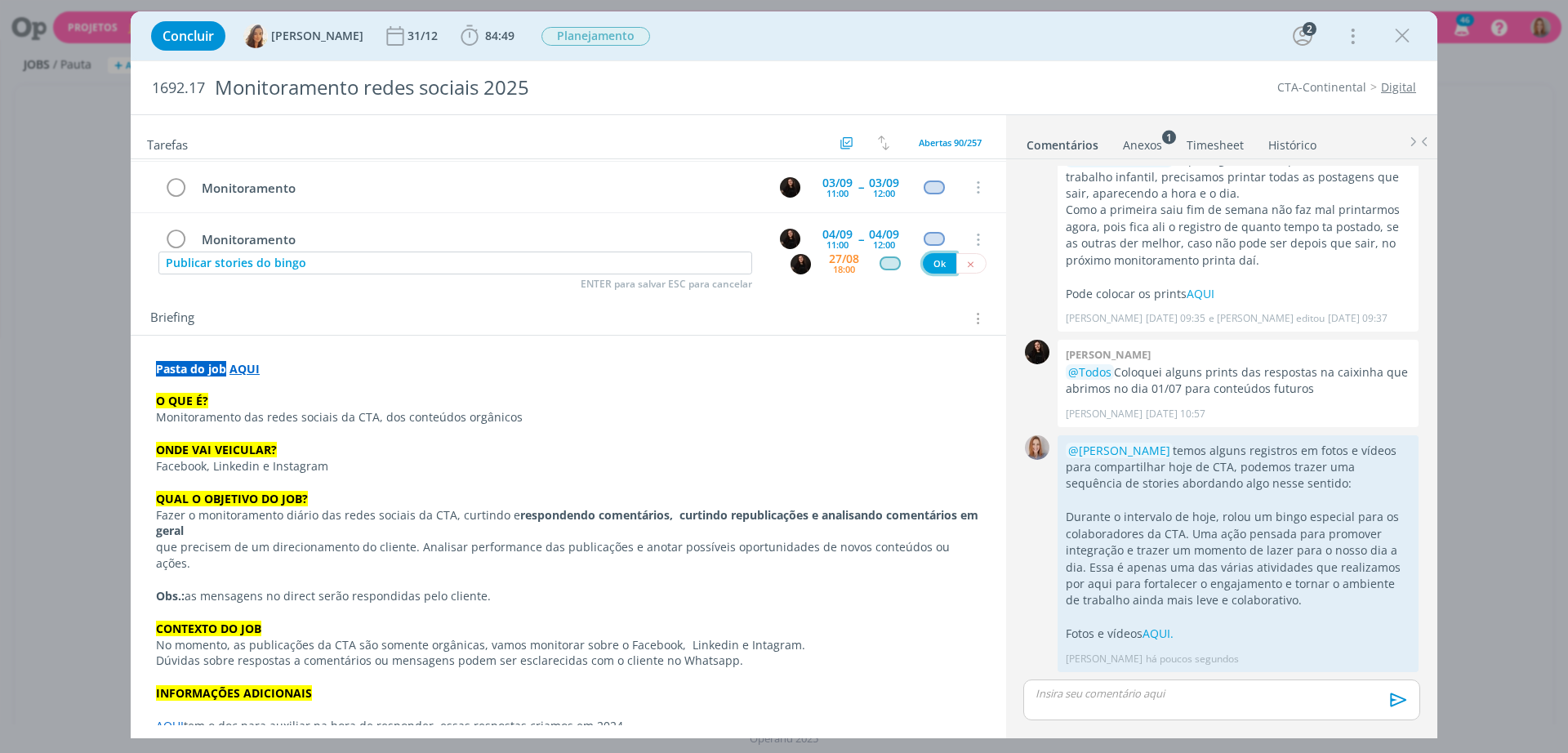
drag, startPoint x: 931, startPoint y: 264, endPoint x: 893, endPoint y: 361, distance: 104.2
click at [932, 264] on button "Ok" at bounding box center [939, 264] width 34 height 21
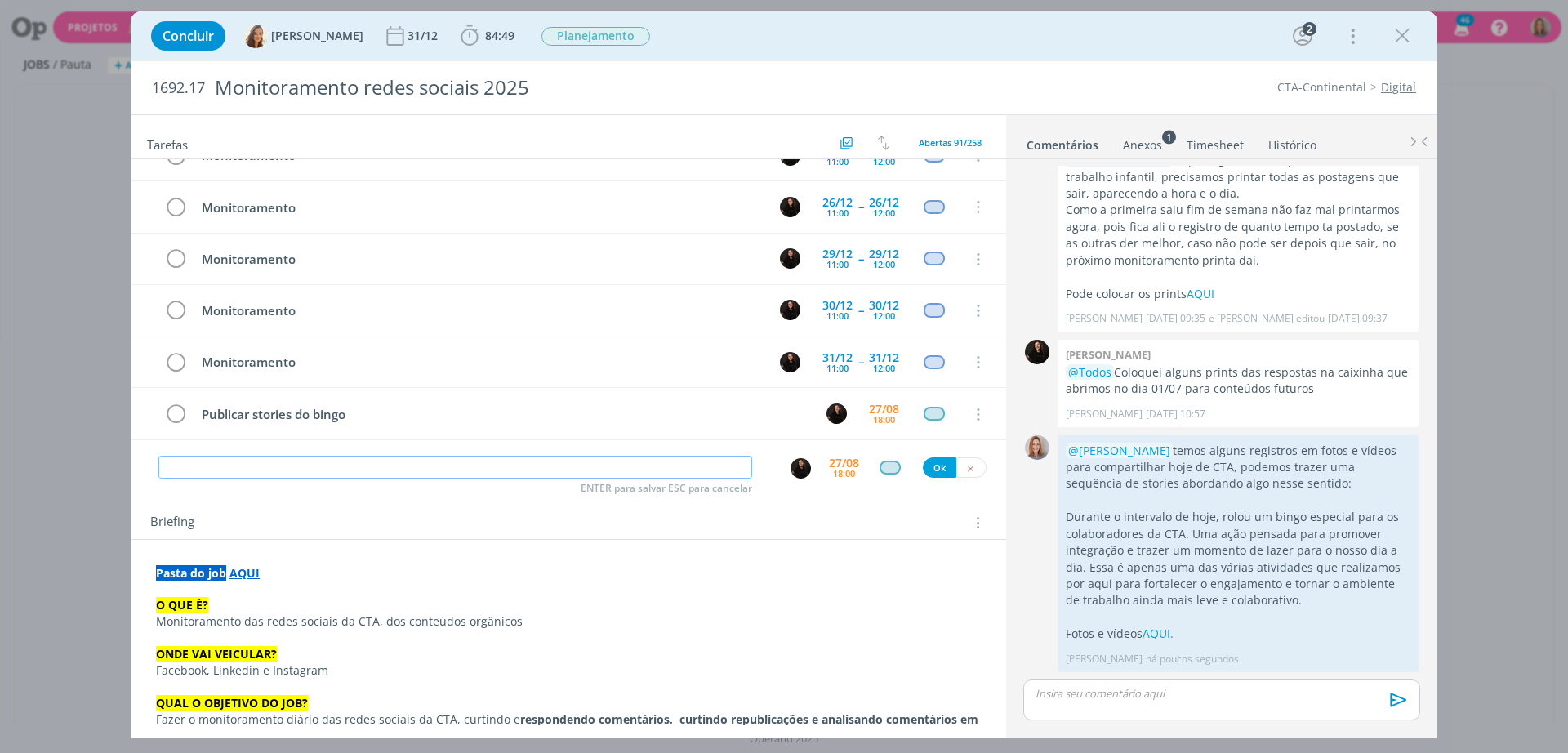
scroll to position [4420, 0]
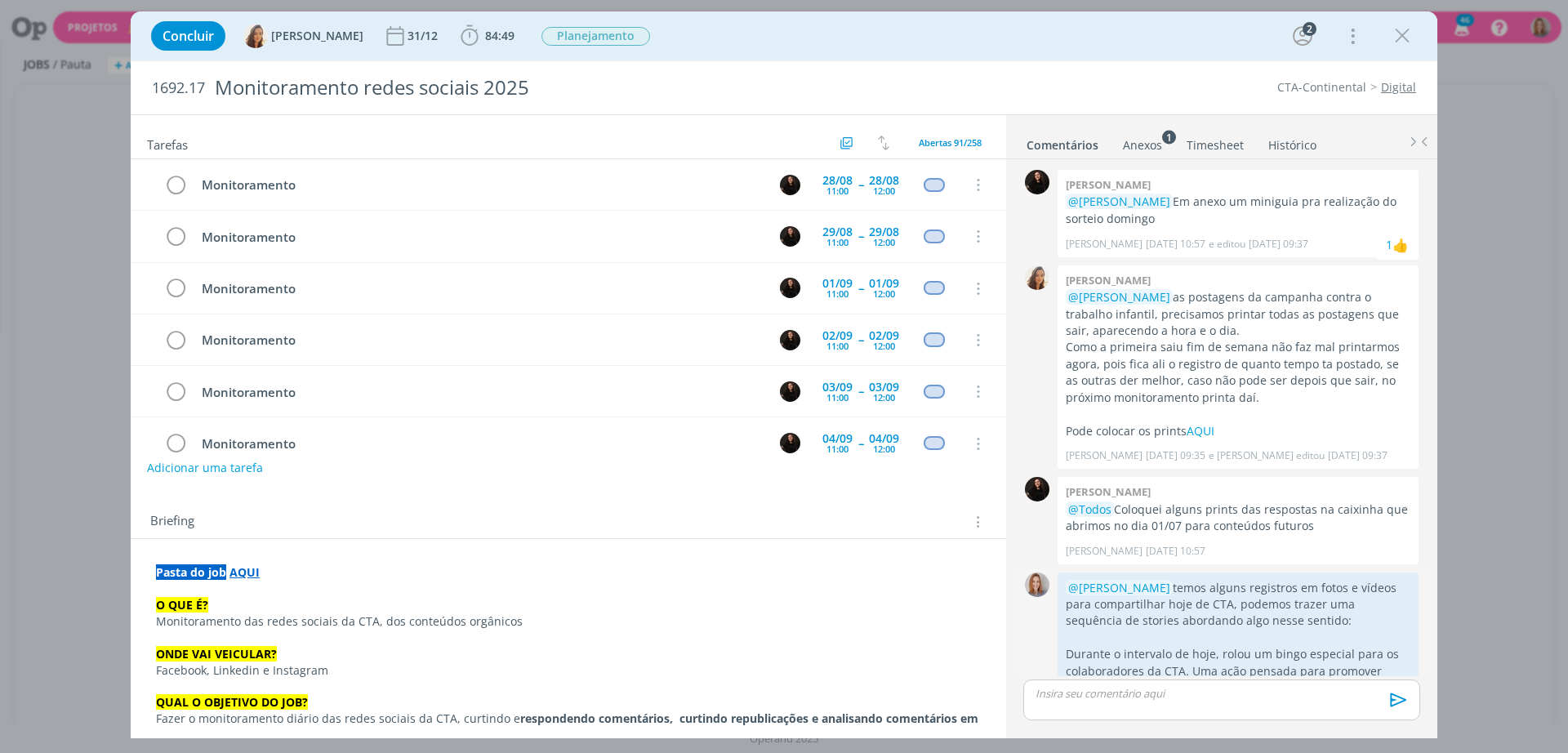
scroll to position [137, 0]
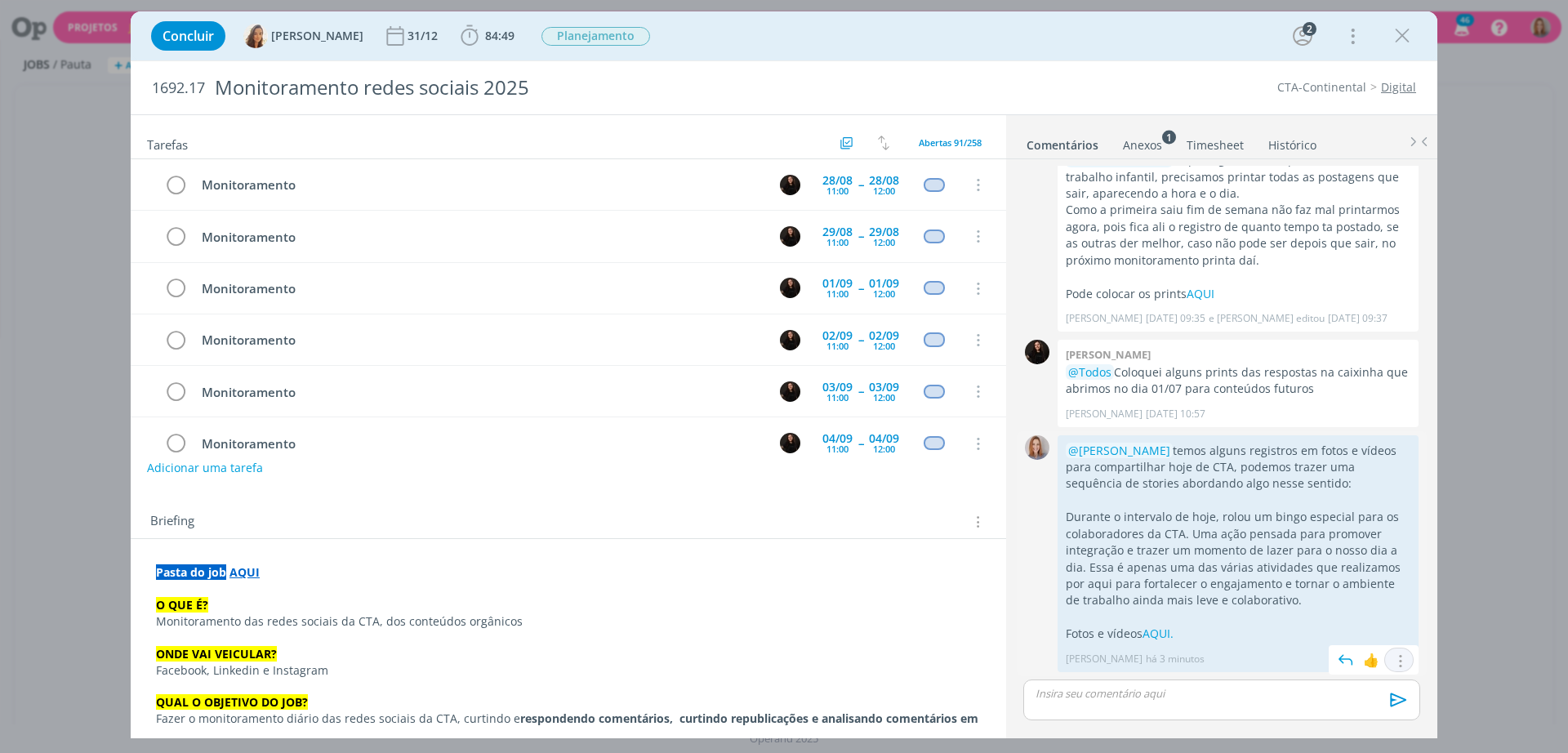
click at [1400, 660] on icon "dialog" at bounding box center [1398, 660] width 18 height 16
click at [1330, 613] on link "Editar" at bounding box center [1343, 612] width 129 height 26
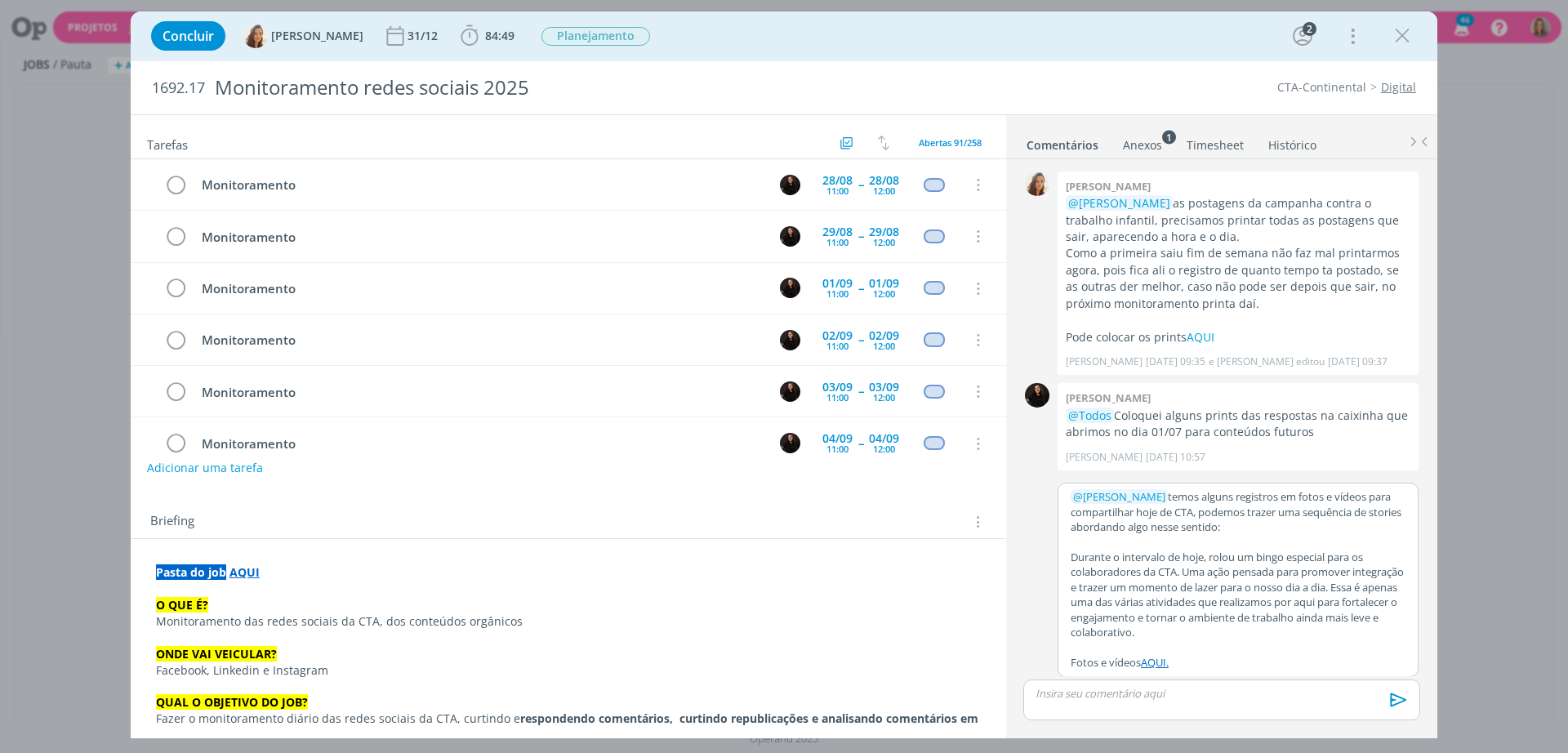
scroll to position [94, 0]
click at [1166, 494] on p "﻿ @ Sandriny Soares ﻿ temos alguns registros em fotos e vídeos para compartilha…" at bounding box center [1238, 512] width 335 height 45
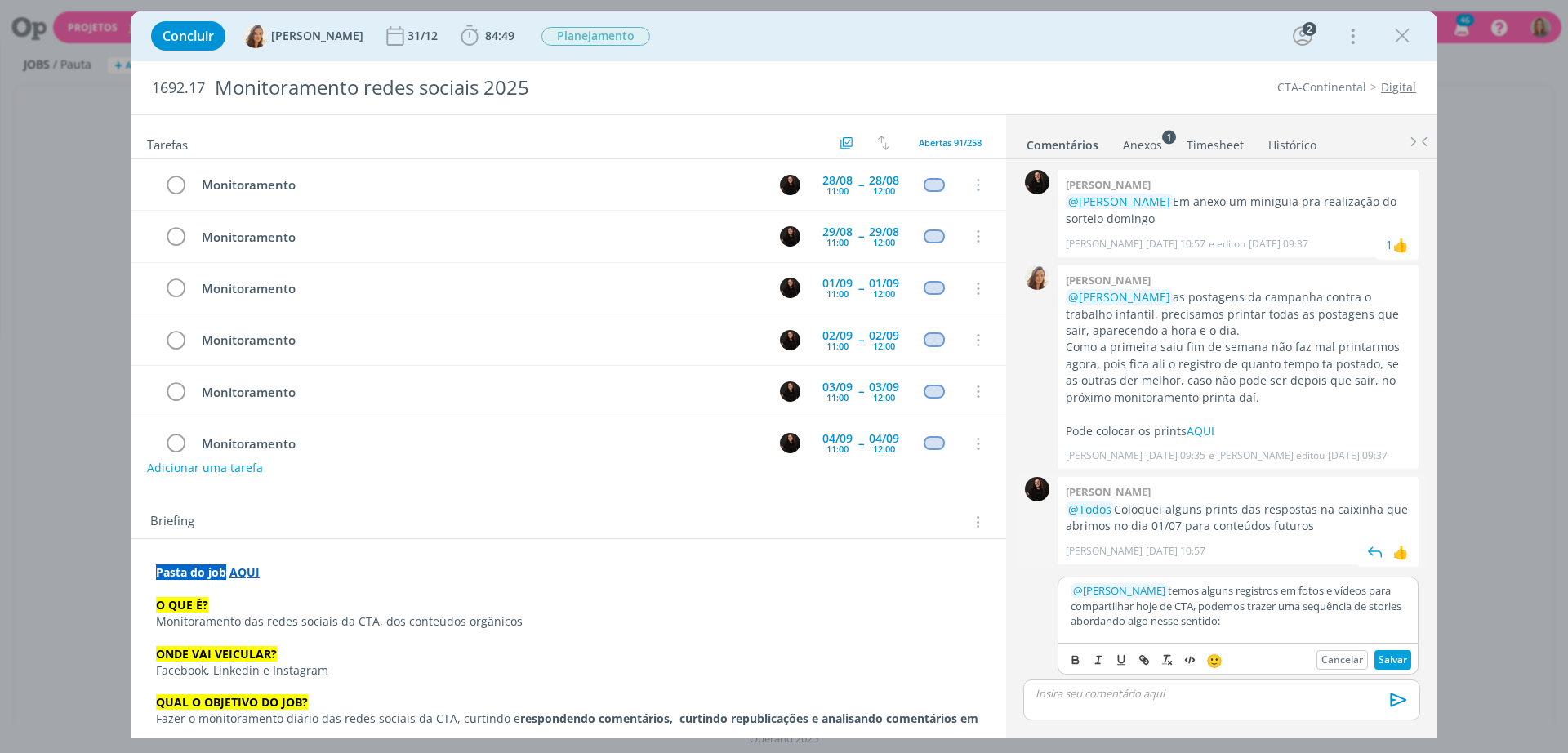
scroll to position [0, 0]
click at [1232, 648] on body "Projetos Jobs Propostas Produção Mídia Financeiro Cadastros Relatórios 46 Notif…" at bounding box center [784, 376] width 1568 height 753
click at [1231, 589] on p "﻿ @ Sandriny Soares ﻿ @nattemos alguns registros em fotos e vídeos para compart…" at bounding box center [1238, 605] width 335 height 45
click at [1230, 591] on p "﻿ @ Sandriny Soares ﻿ @nattemos alguns registros em fotos e vídeos para compart…" at bounding box center [1238, 605] width 335 height 45
click at [1194, 591] on p "﻿ @ Sandriny Soares ﻿ @nattemos alguns registros em fotos e vídeos para compart…" at bounding box center [1238, 605] width 335 height 45
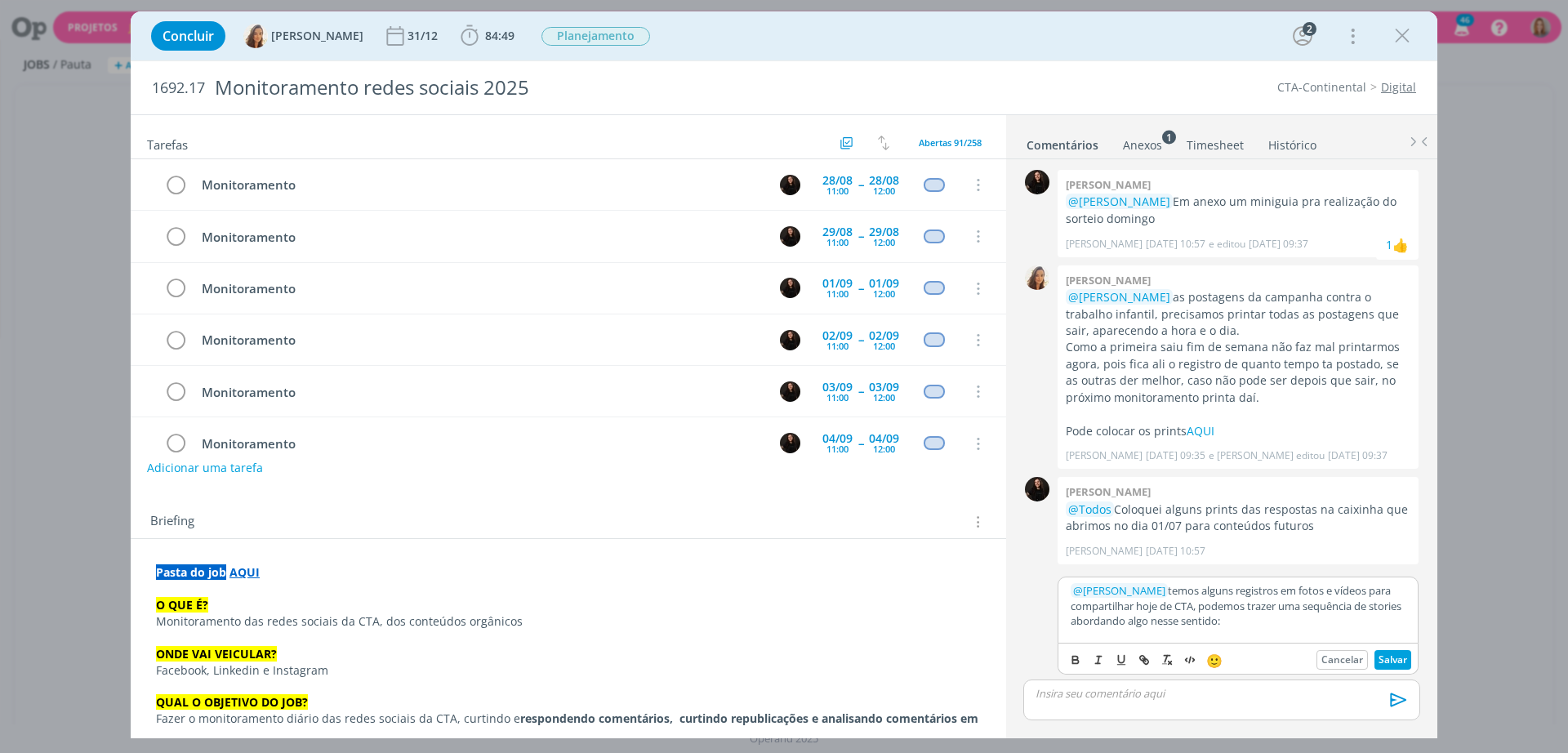
click at [1163, 593] on span "﻿ @ Sandriny Soares ﻿" at bounding box center [1119, 590] width 97 height 15
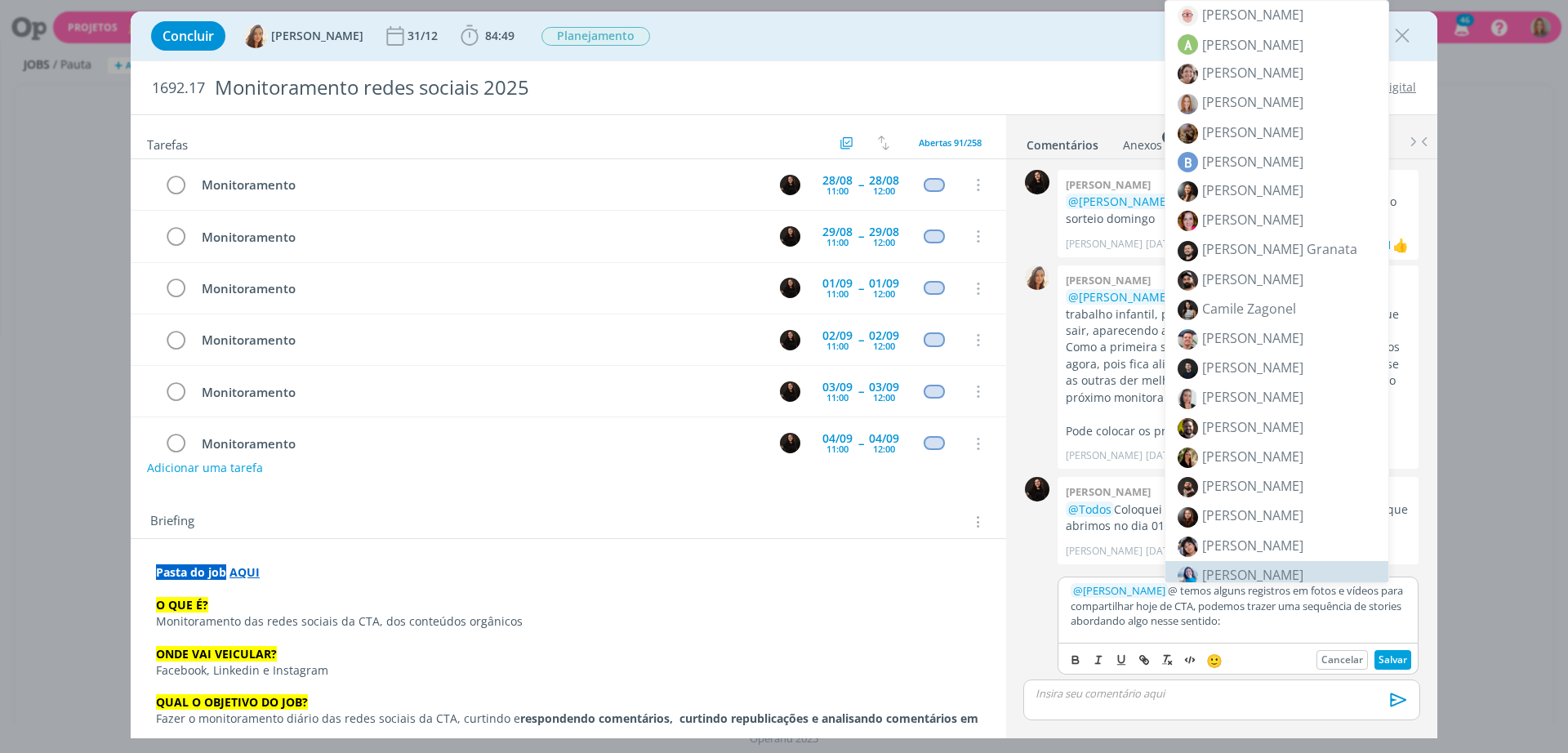
click at [1172, 588] on p "﻿ @ Sandriny Soares ﻿ @ temos alguns registros em fotos e vídeos para compartil…" at bounding box center [1238, 605] width 335 height 45
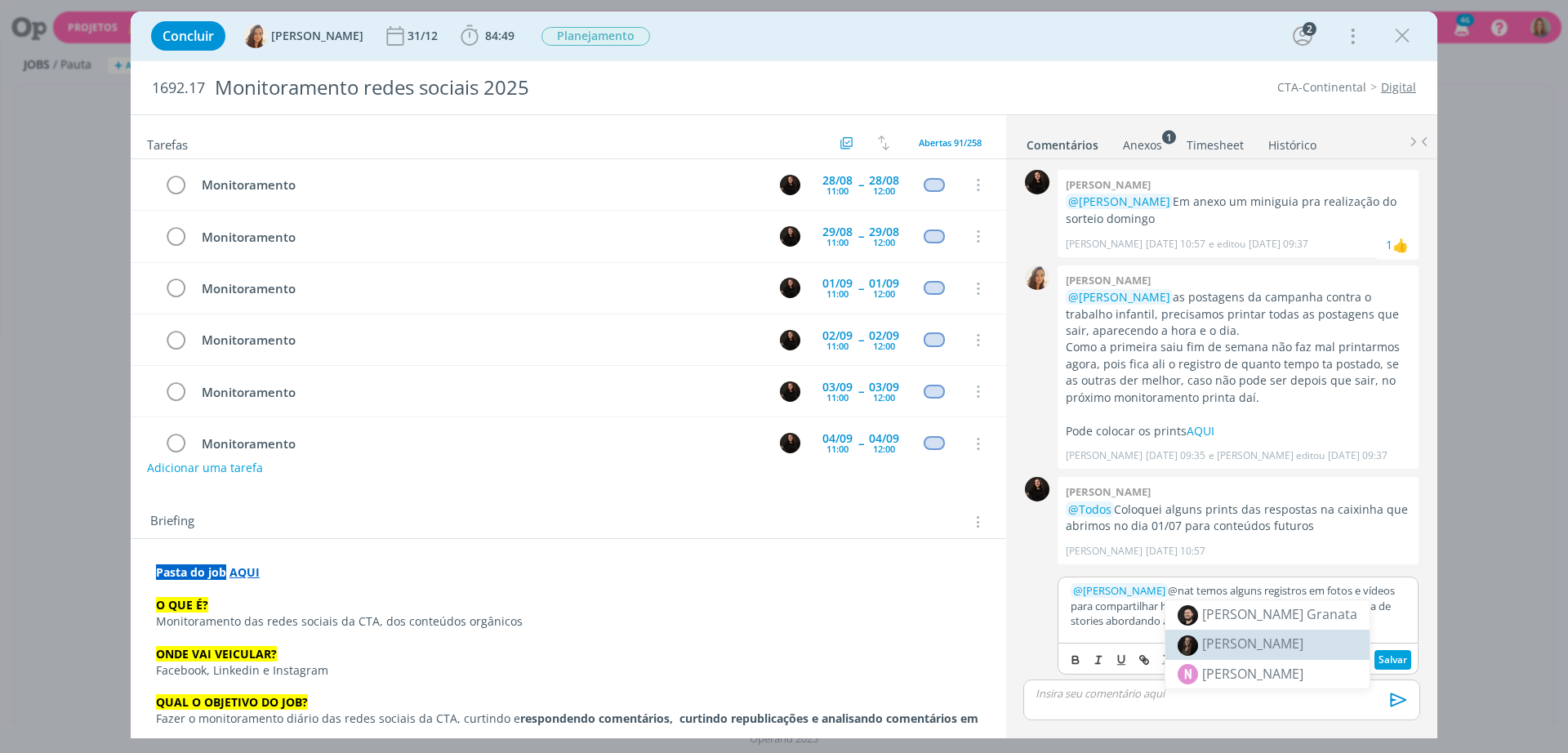
click at [1245, 642] on span "[PERSON_NAME]" at bounding box center [1252, 643] width 101 height 18
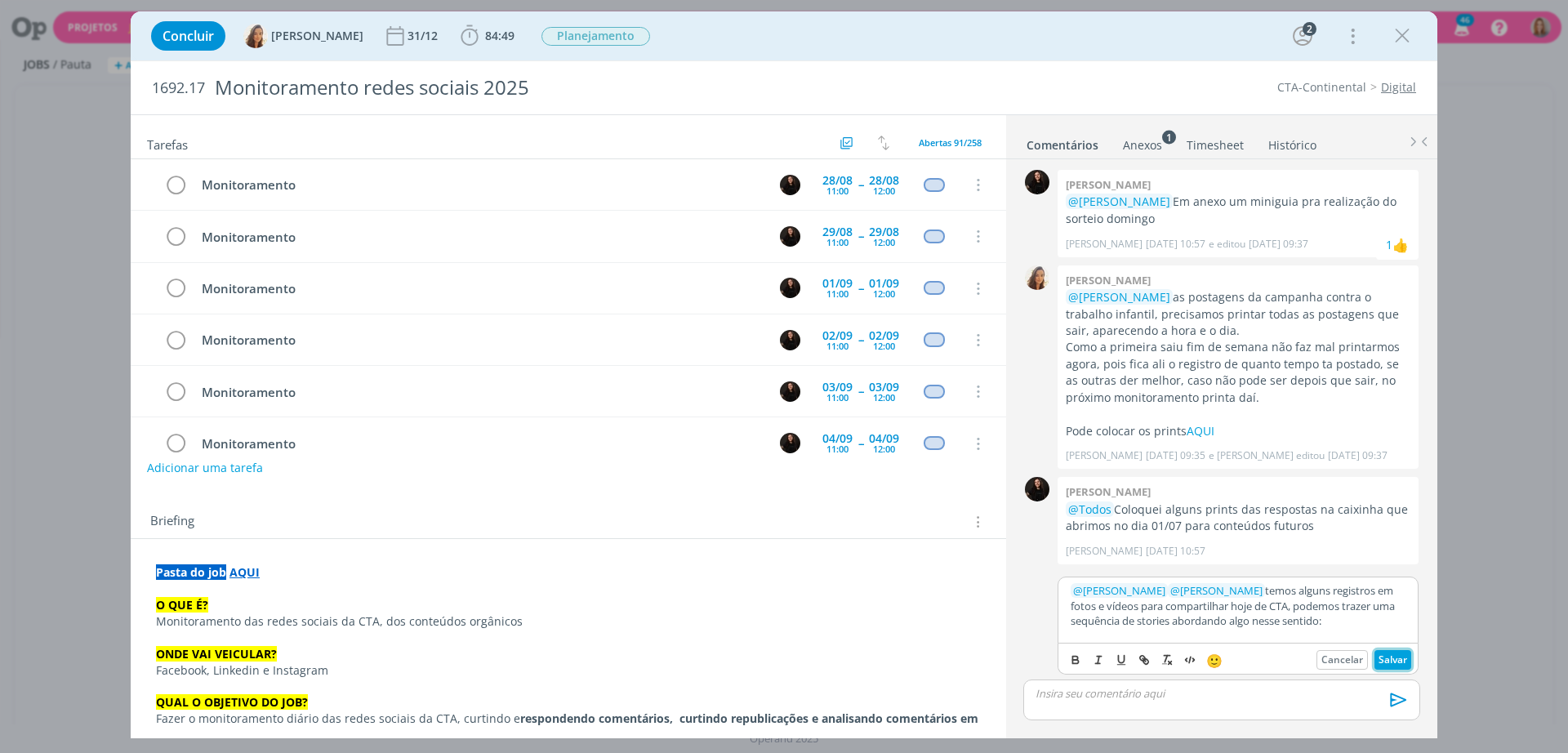
click at [1383, 659] on button "Salvar" at bounding box center [1392, 660] width 36 height 20
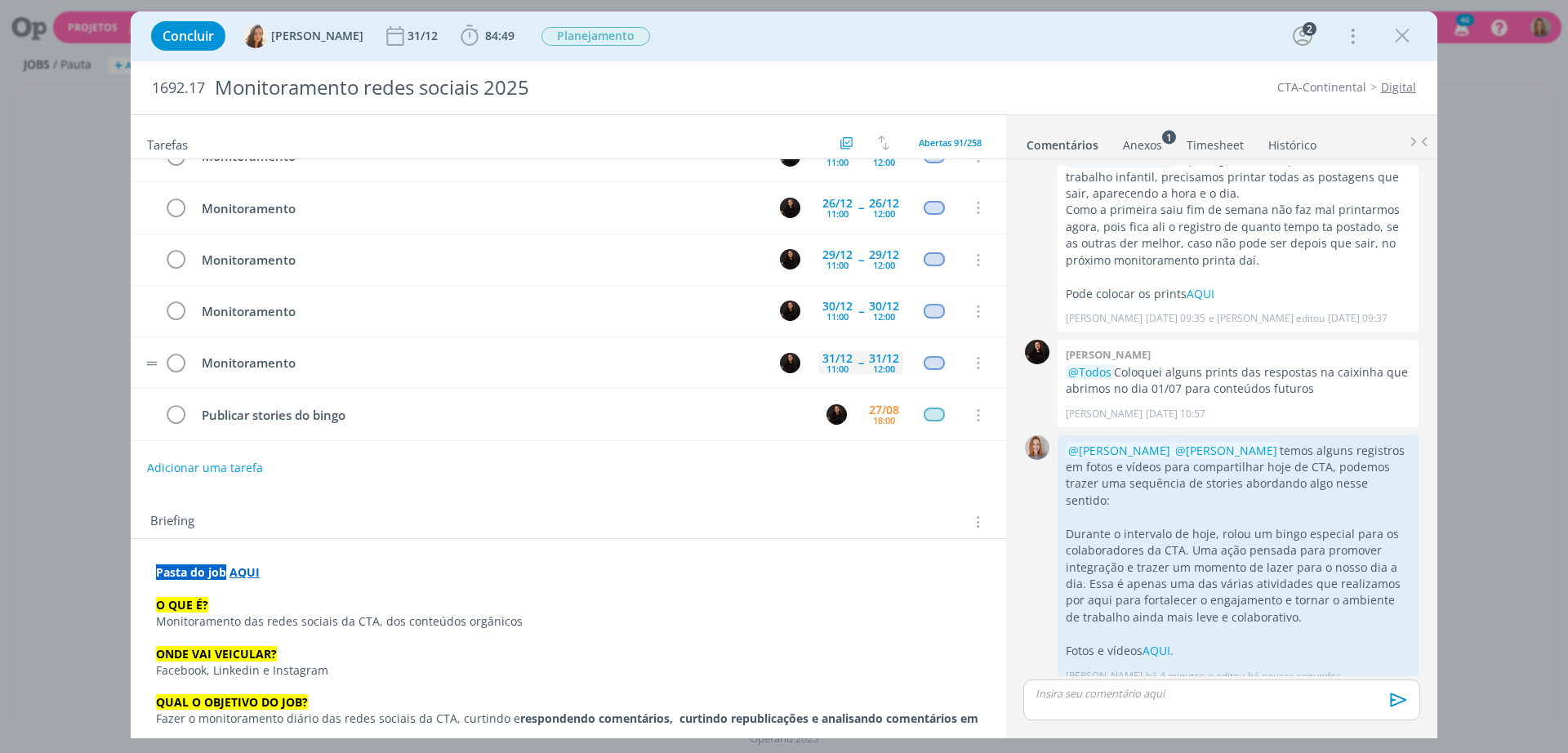
scroll to position [4420, 0]
click at [827, 423] on img "dialog" at bounding box center [837, 413] width 21 height 21
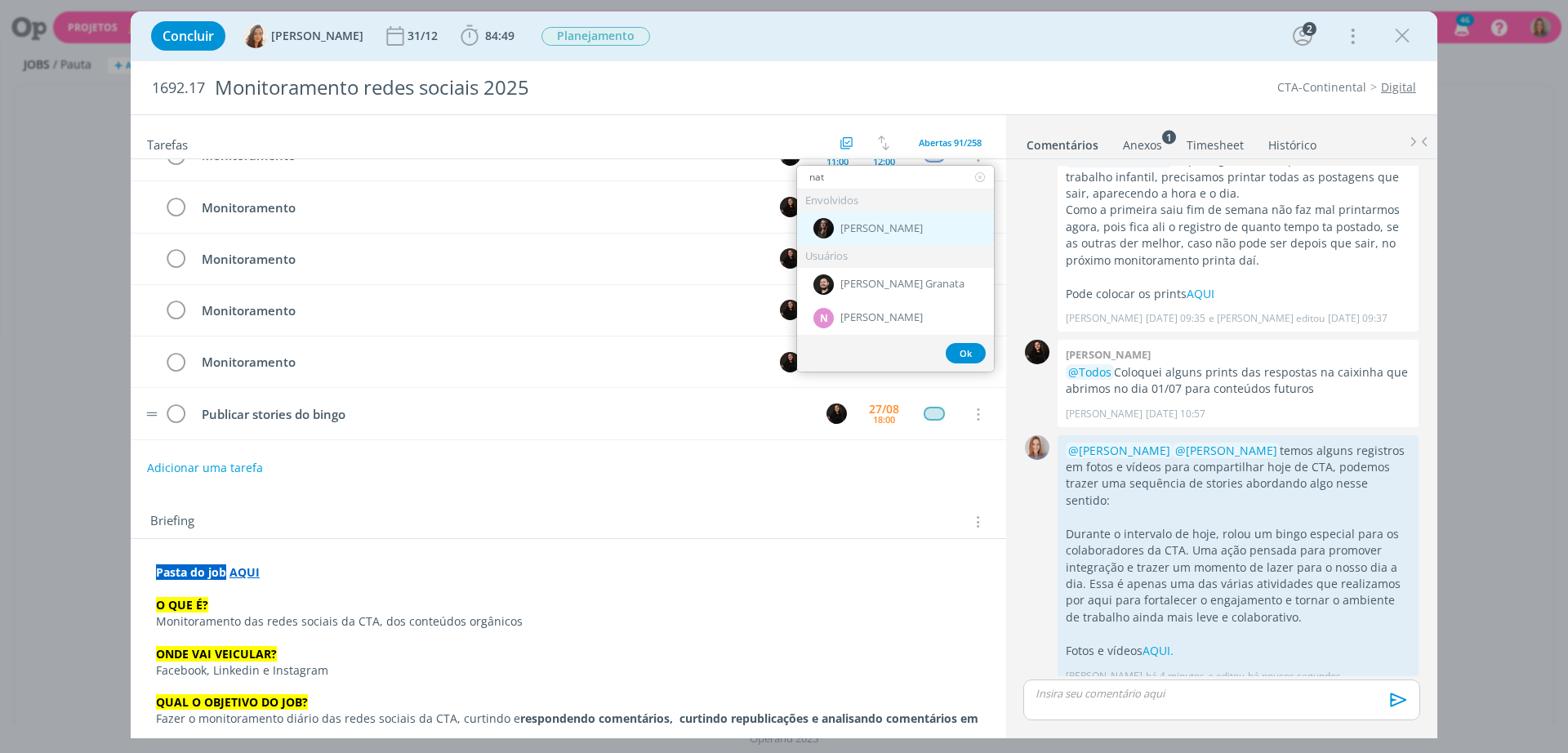
type input "nat"
click at [872, 226] on span "[PERSON_NAME]" at bounding box center [881, 228] width 82 height 13
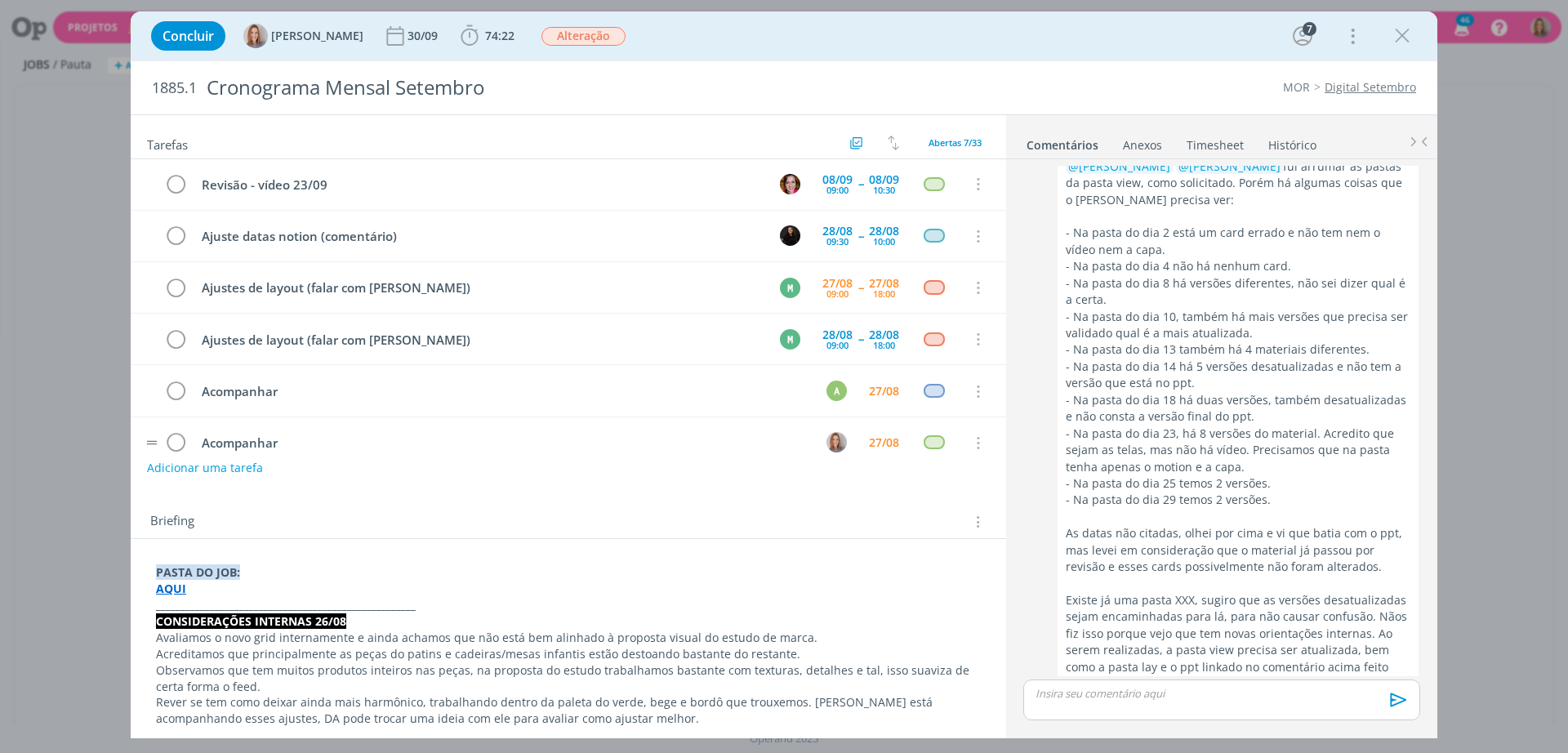
scroll to position [80, 0]
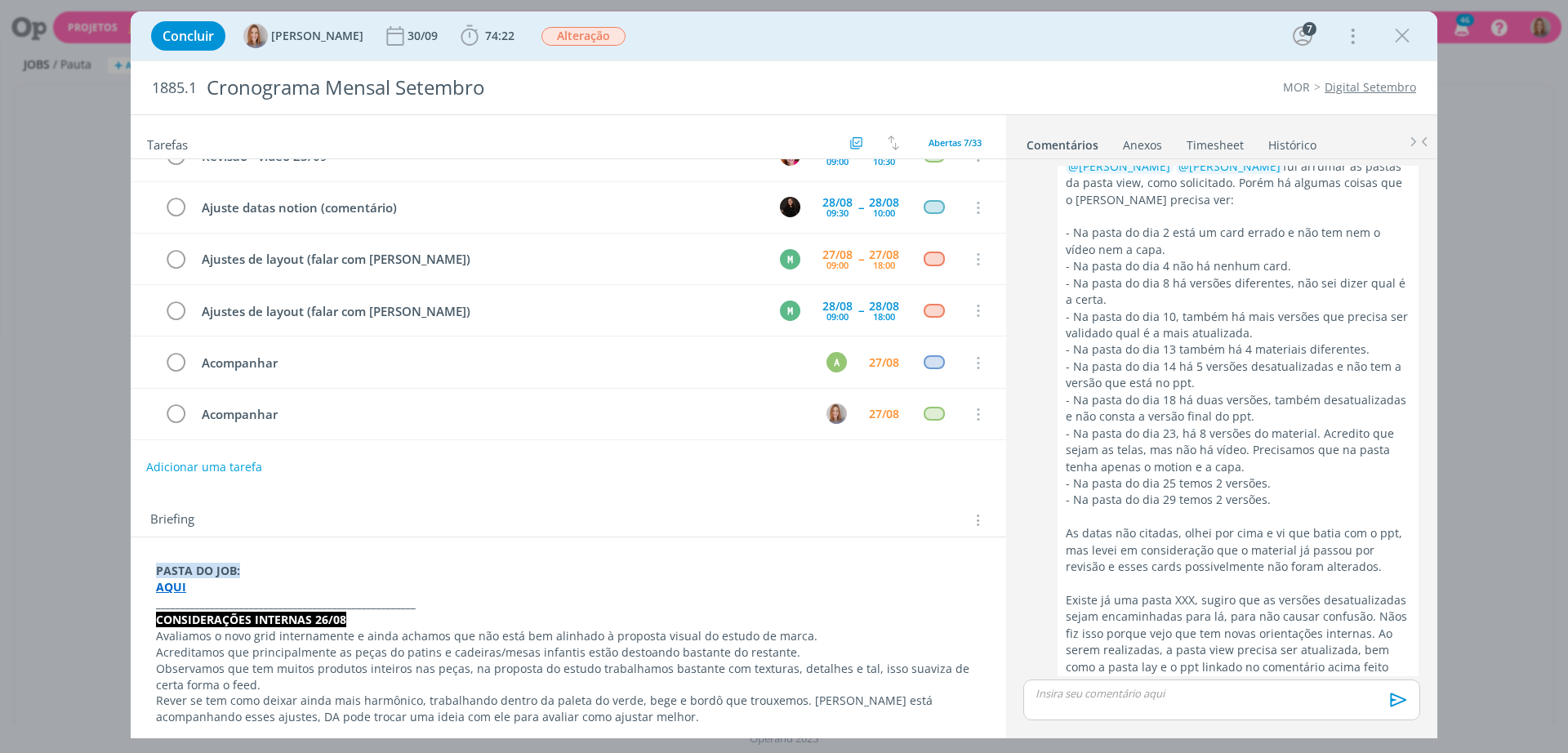
click at [206, 469] on button "Adicionar uma tarefa" at bounding box center [204, 467] width 116 height 28
click at [259, 463] on input "dialog" at bounding box center [459, 465] width 603 height 22
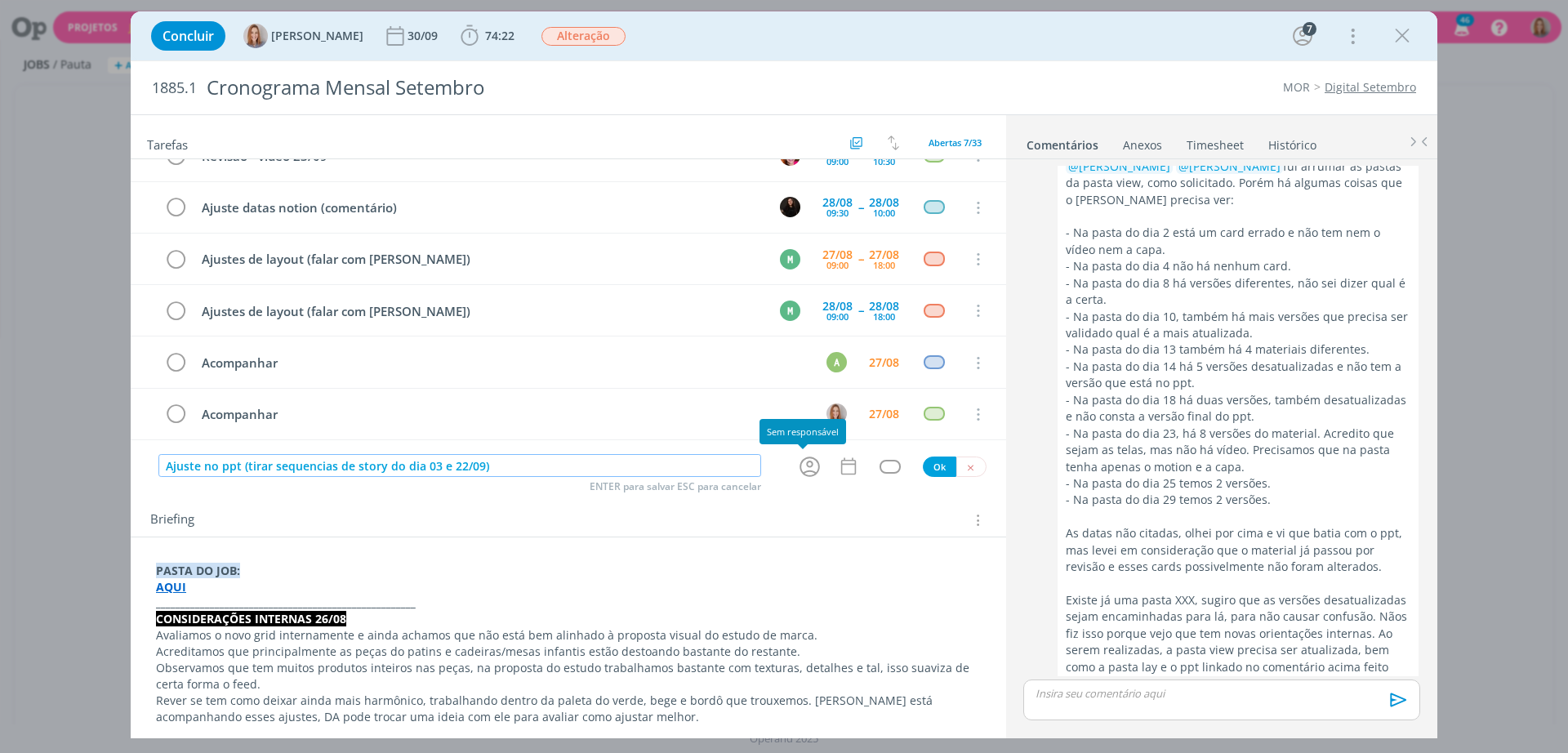
click at [809, 459] on icon "dialog" at bounding box center [810, 467] width 21 height 21
type input "Ajuste no ppt (tirar sequencias de story do dia 03 e 22/09)"
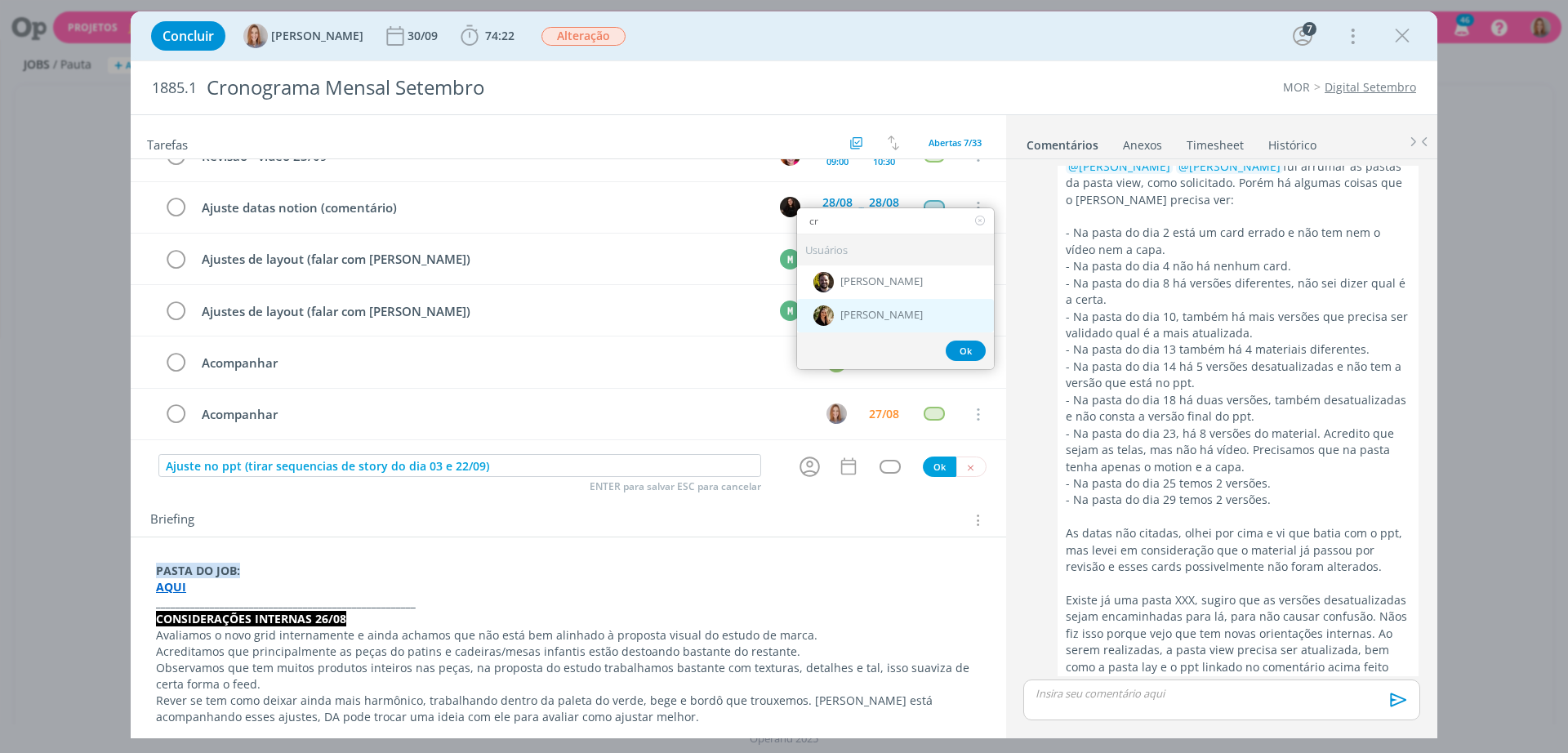
type input "cr"
click at [876, 303] on div "[PERSON_NAME]" at bounding box center [896, 315] width 197 height 34
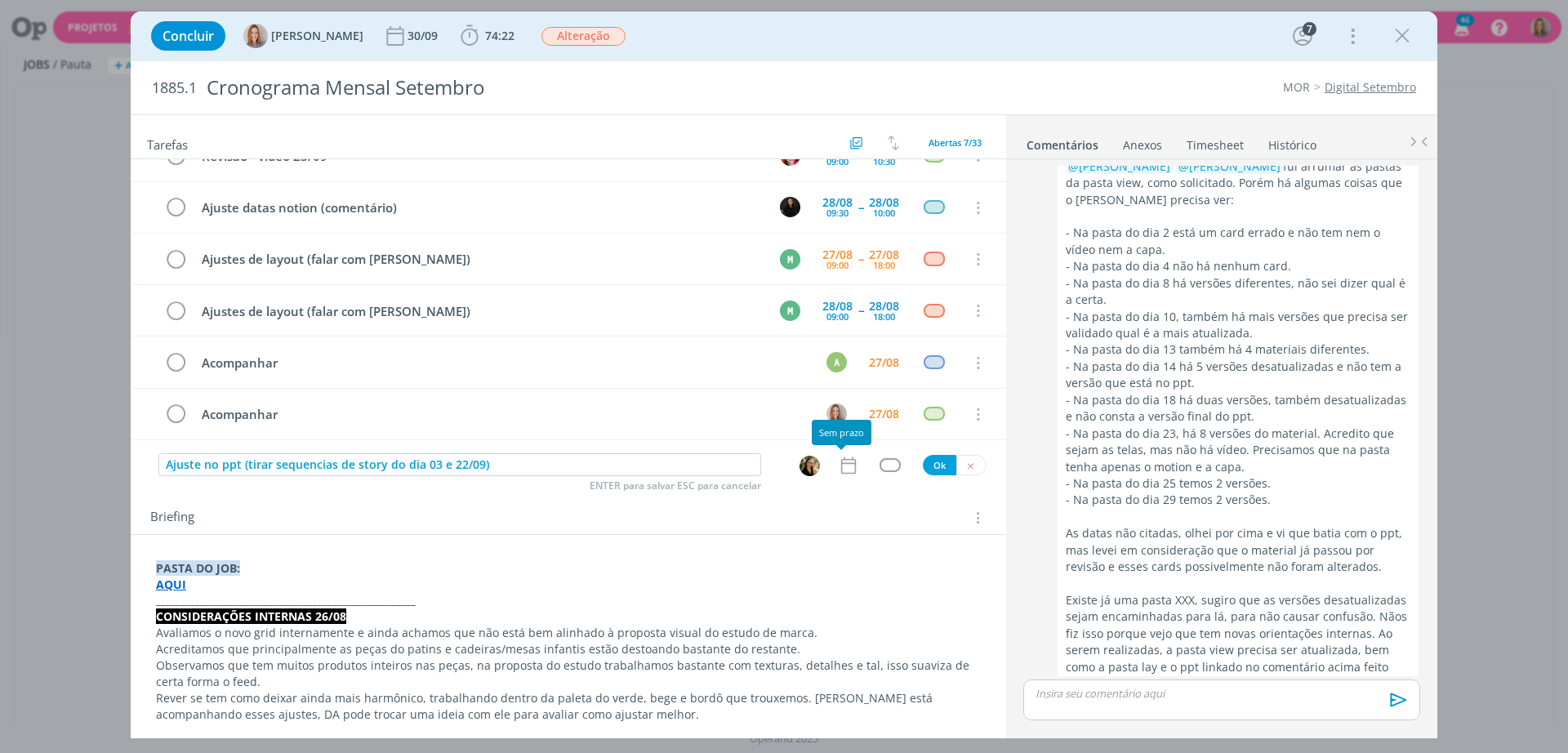
click at [847, 468] on icon "dialog" at bounding box center [848, 465] width 22 height 22
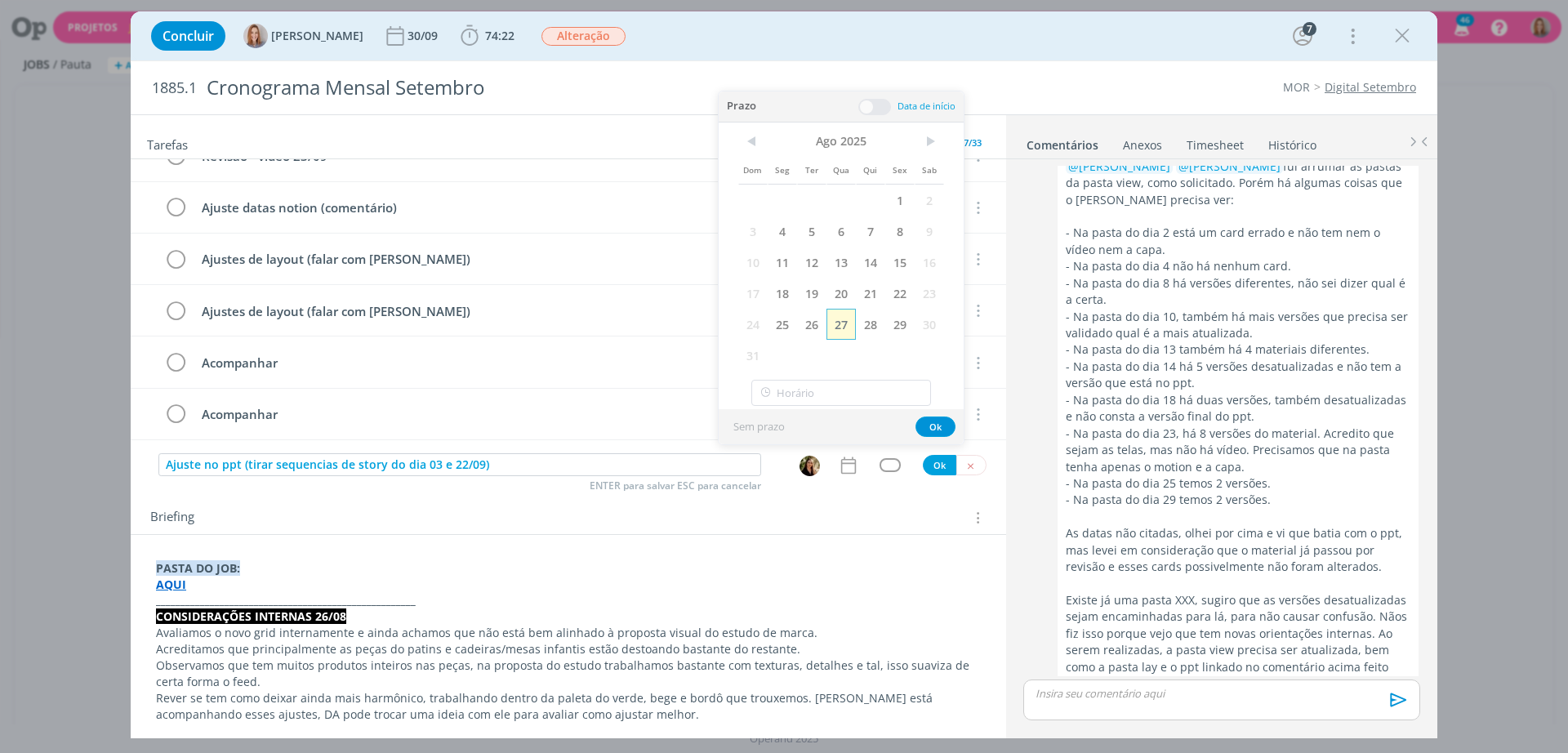
click at [847, 329] on span "27" at bounding box center [842, 324] width 29 height 31
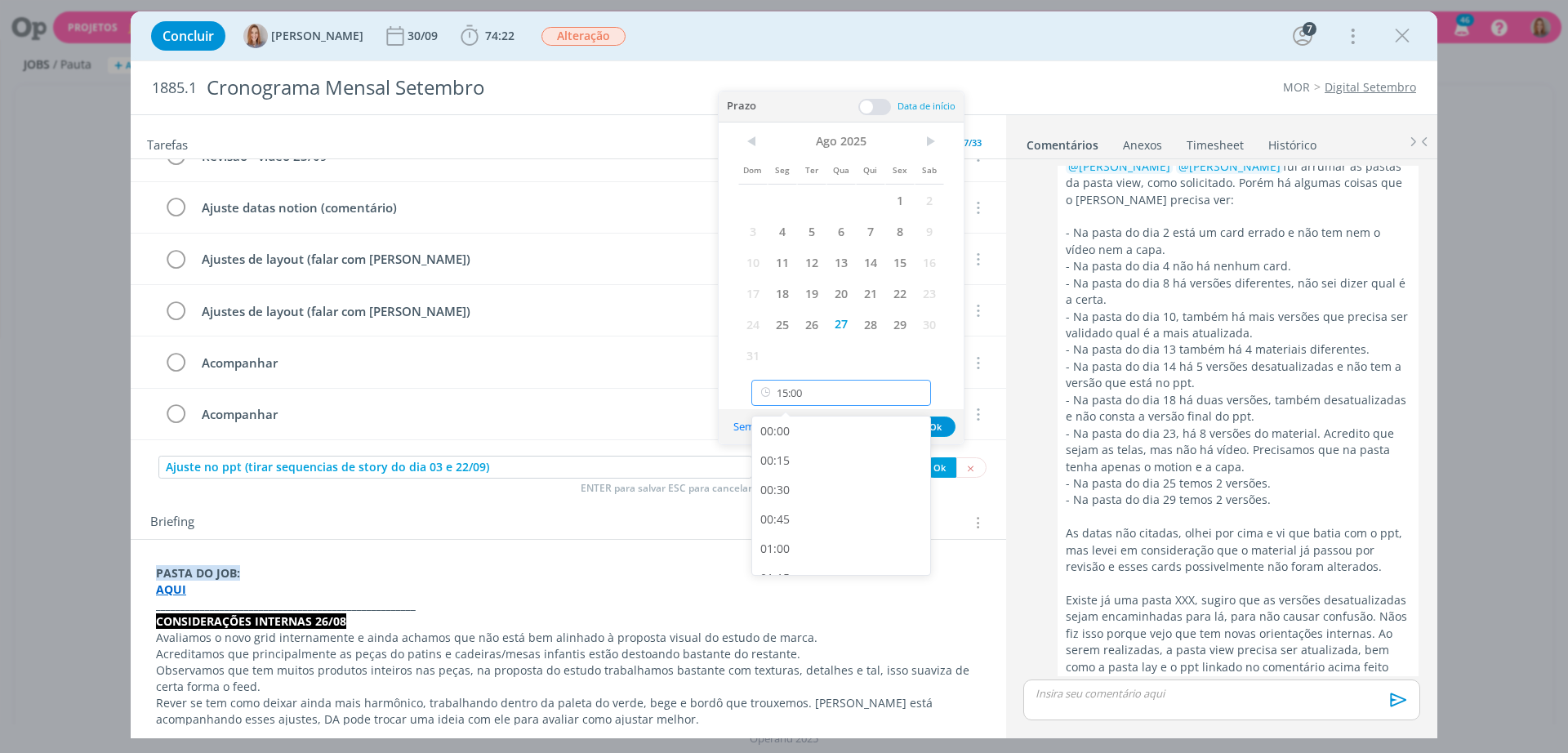
click at [830, 394] on input "15:00" at bounding box center [842, 392] width 180 height 26
click at [787, 512] on div "15:30" at bounding box center [844, 512] width 183 height 29
type input "15:30"
click at [938, 419] on button "Ok" at bounding box center [936, 427] width 40 height 21
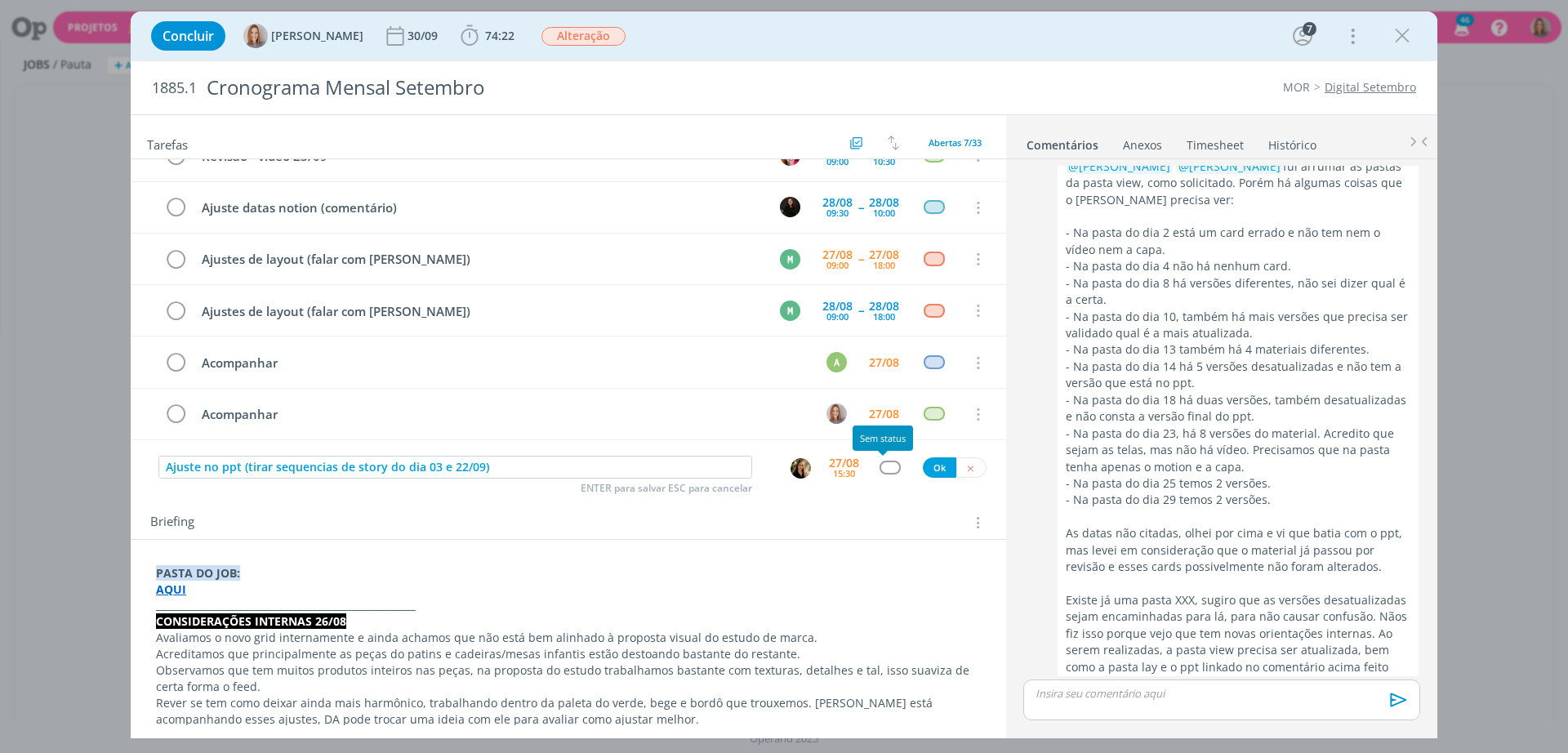
click at [886, 467] on div "dialog" at bounding box center [890, 468] width 21 height 14
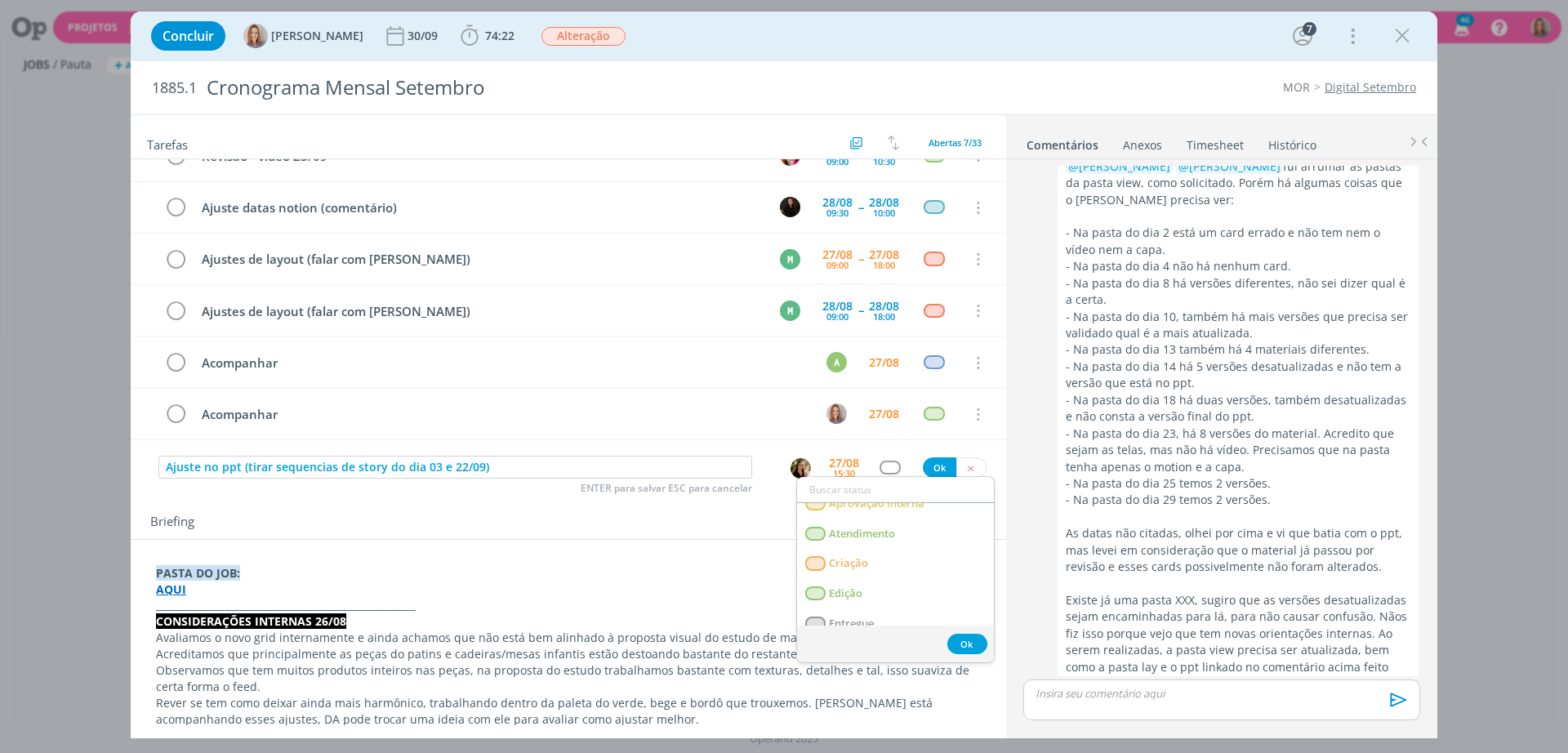
scroll to position [306, 0]
click at [875, 599] on link "Redação" at bounding box center [896, 601] width 197 height 30
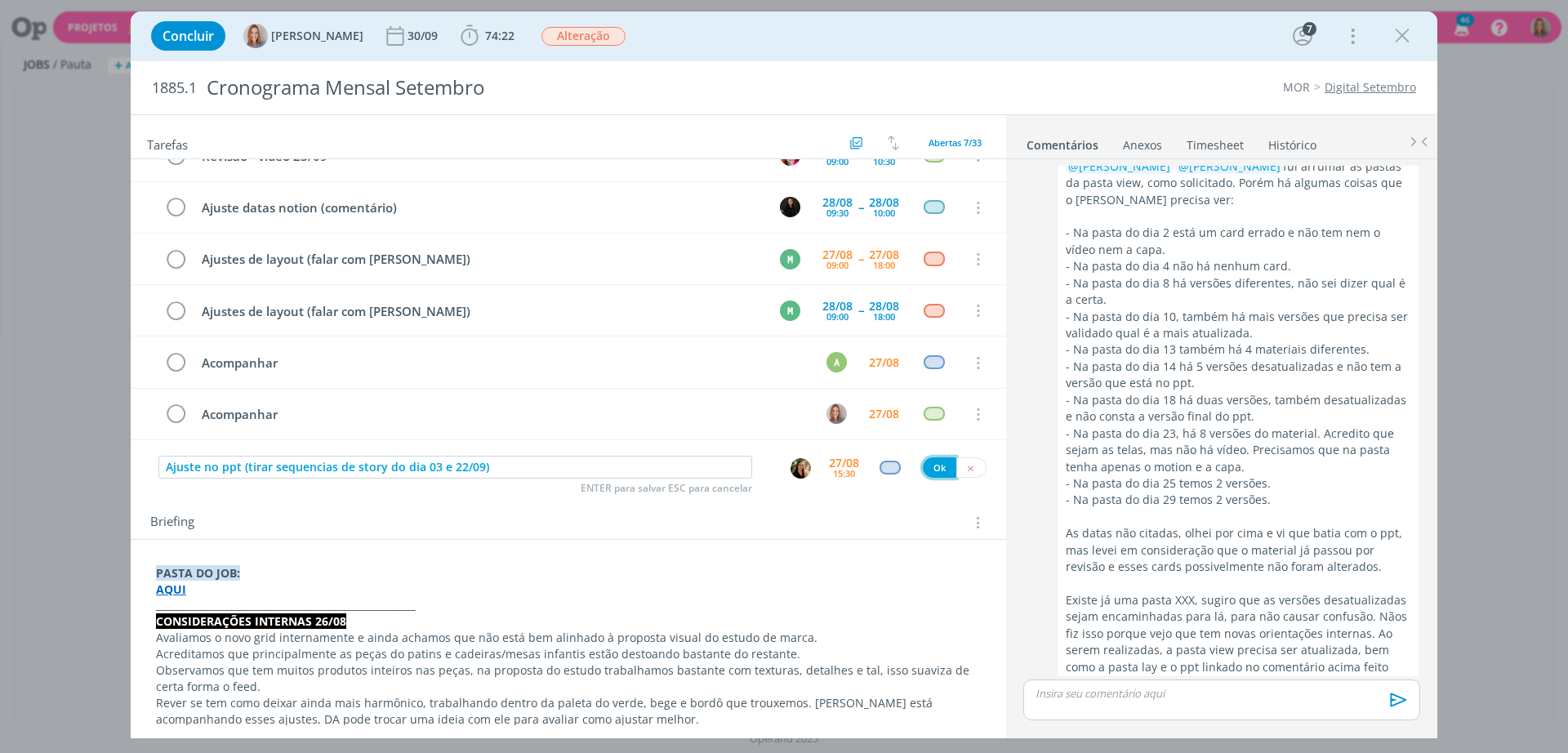
click at [923, 475] on button "Ok" at bounding box center [939, 468] width 34 height 21
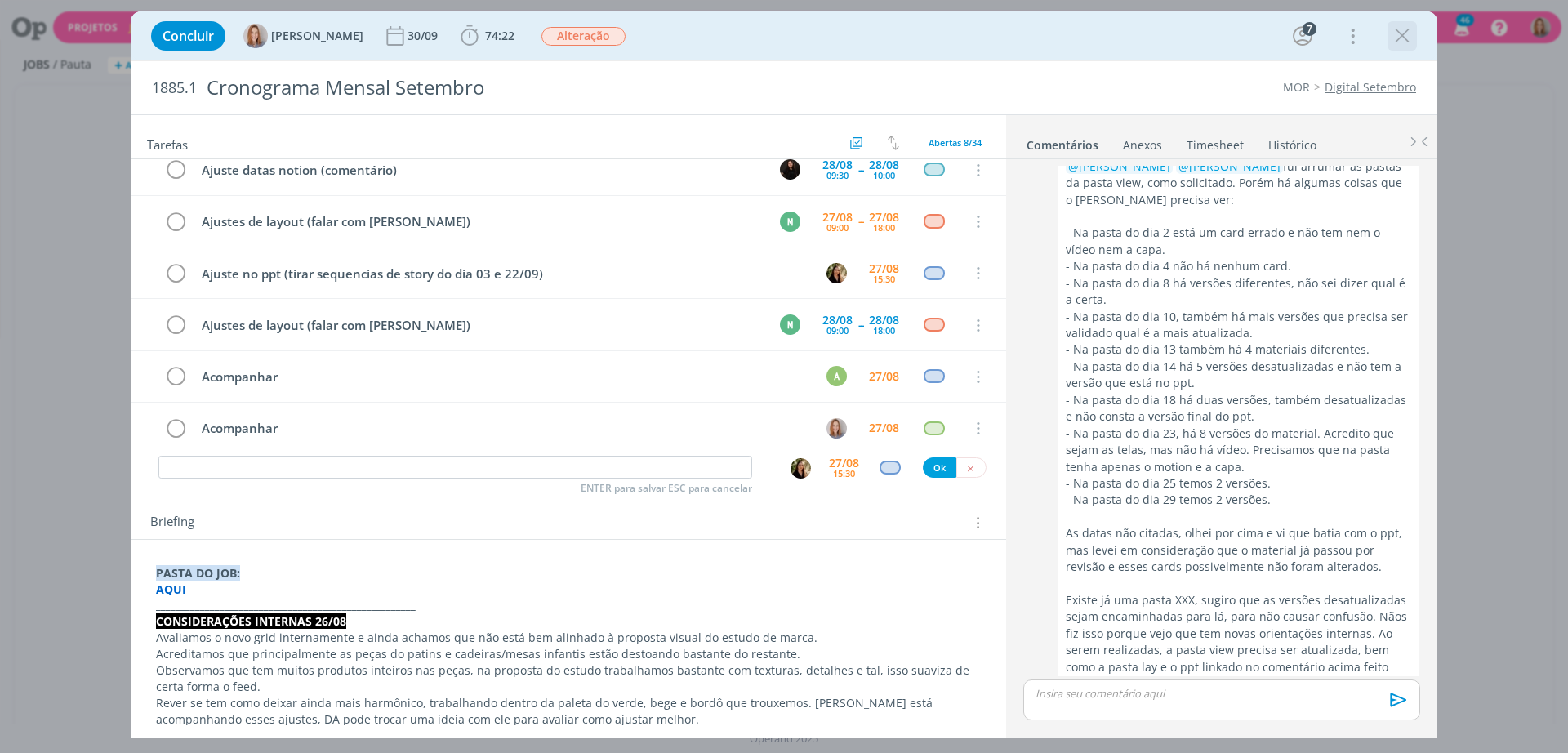
click at [1403, 32] on icon "dialog" at bounding box center [1402, 35] width 24 height 24
